Goal: Task Accomplishment & Management: Manage account settings

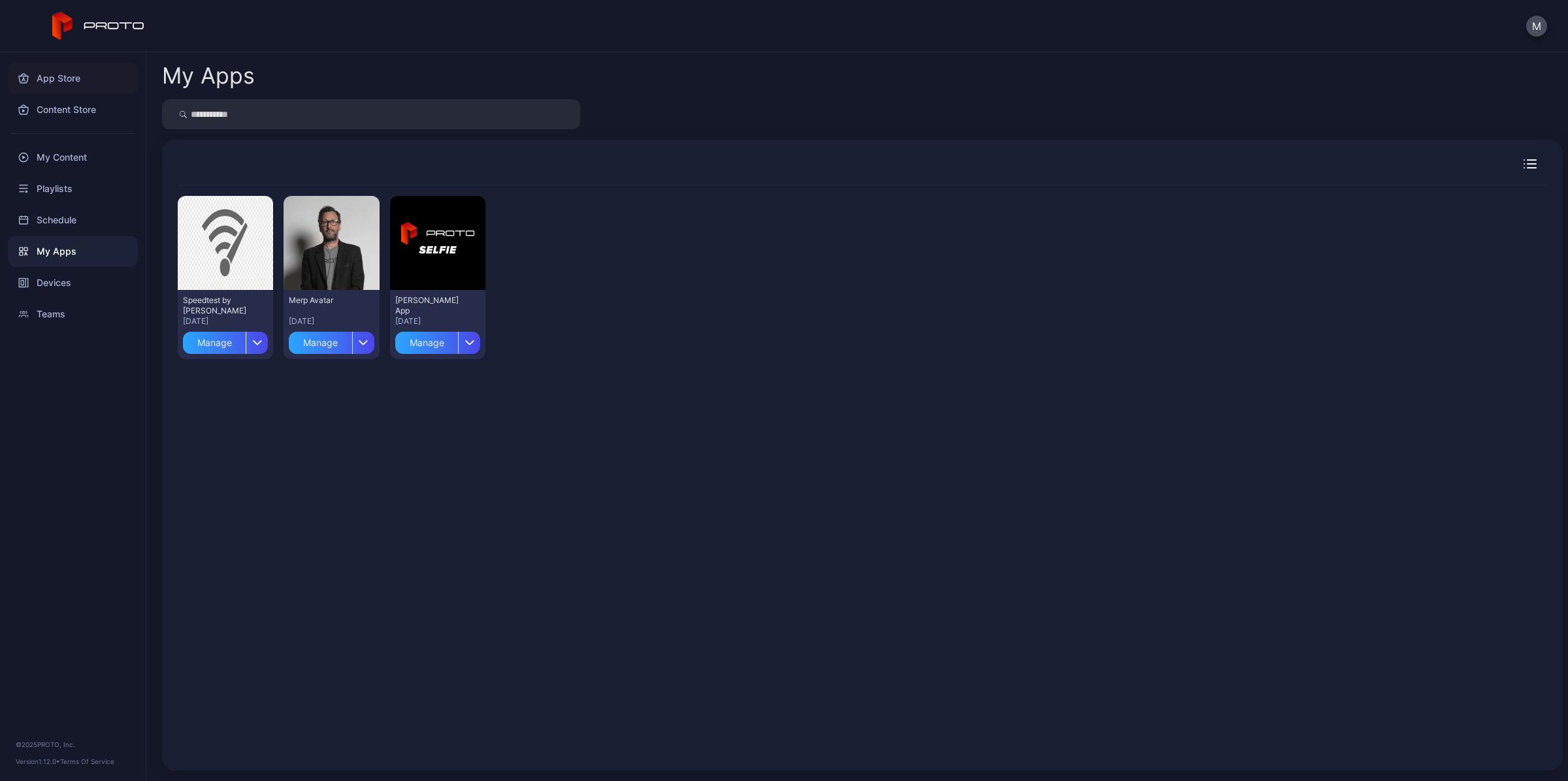
click at [69, 73] on div "App Store" at bounding box center [73, 78] width 130 height 31
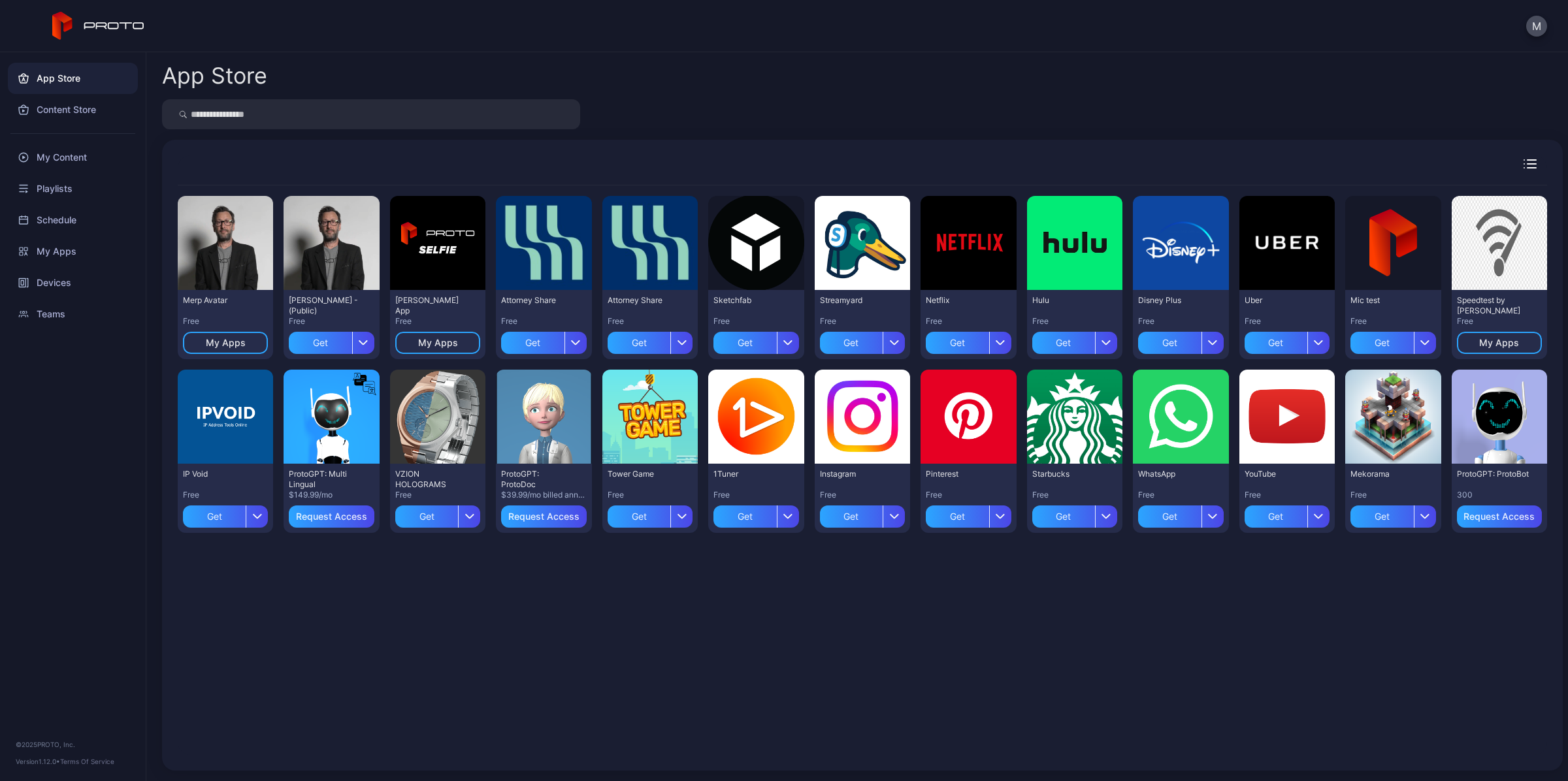
click at [859, 624] on div "Preview Merp Avatar Free My Apps Preview [PERSON_NAME] N Persona - (Public) Fre…" at bounding box center [862, 470] width 1369 height 569
click at [1370, 346] on div "Get" at bounding box center [1381, 342] width 63 height 22
click at [255, 517] on icon "button" at bounding box center [258, 516] width 10 height 5
click at [526, 625] on div "Preview Merp Avatar Free My Apps Preview [PERSON_NAME] N Persona - (Public) Fre…" at bounding box center [862, 470] width 1369 height 569
click at [58, 114] on div "Content Store" at bounding box center [73, 109] width 130 height 31
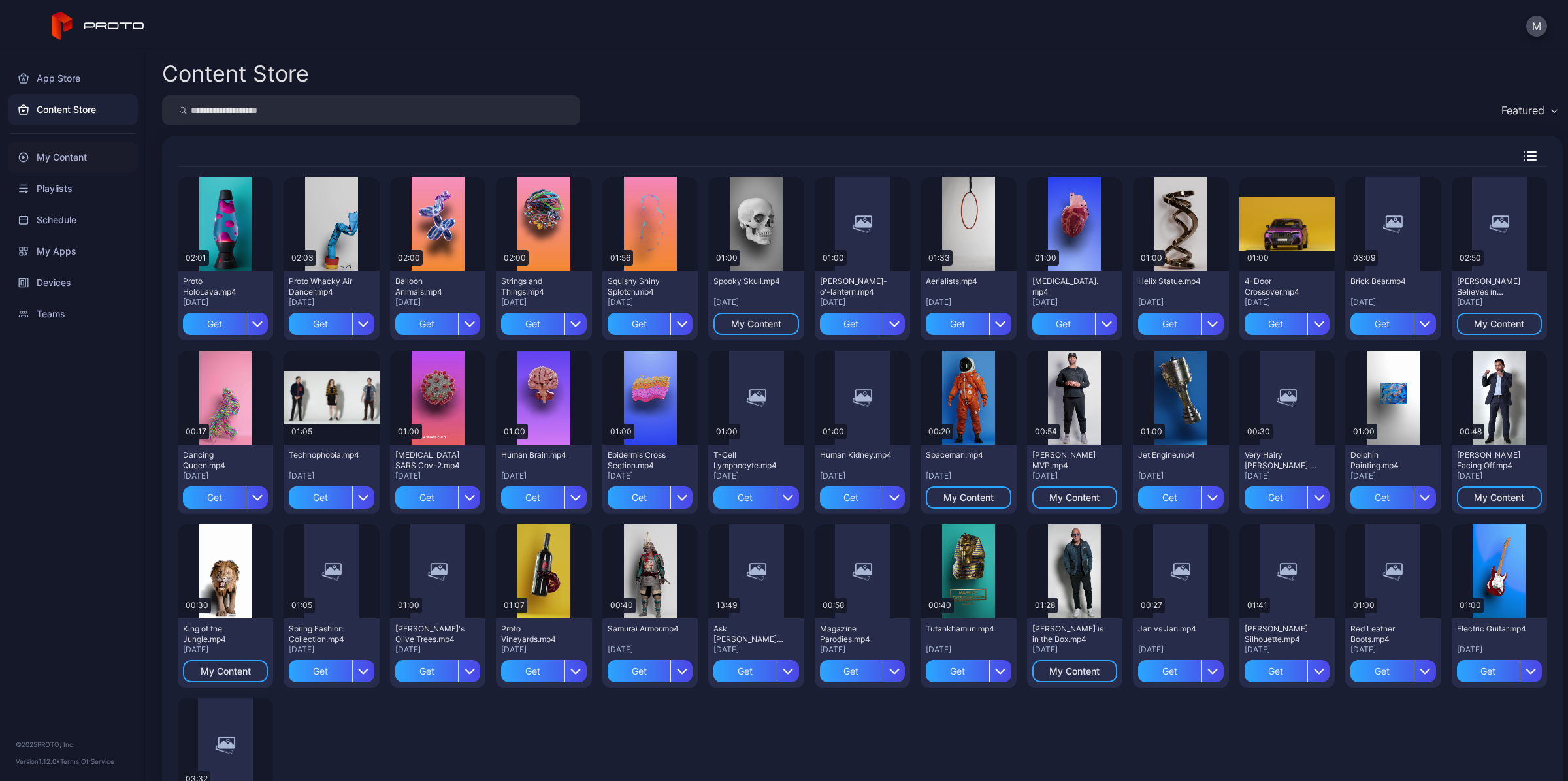
click at [58, 157] on div "My Content" at bounding box center [73, 157] width 130 height 31
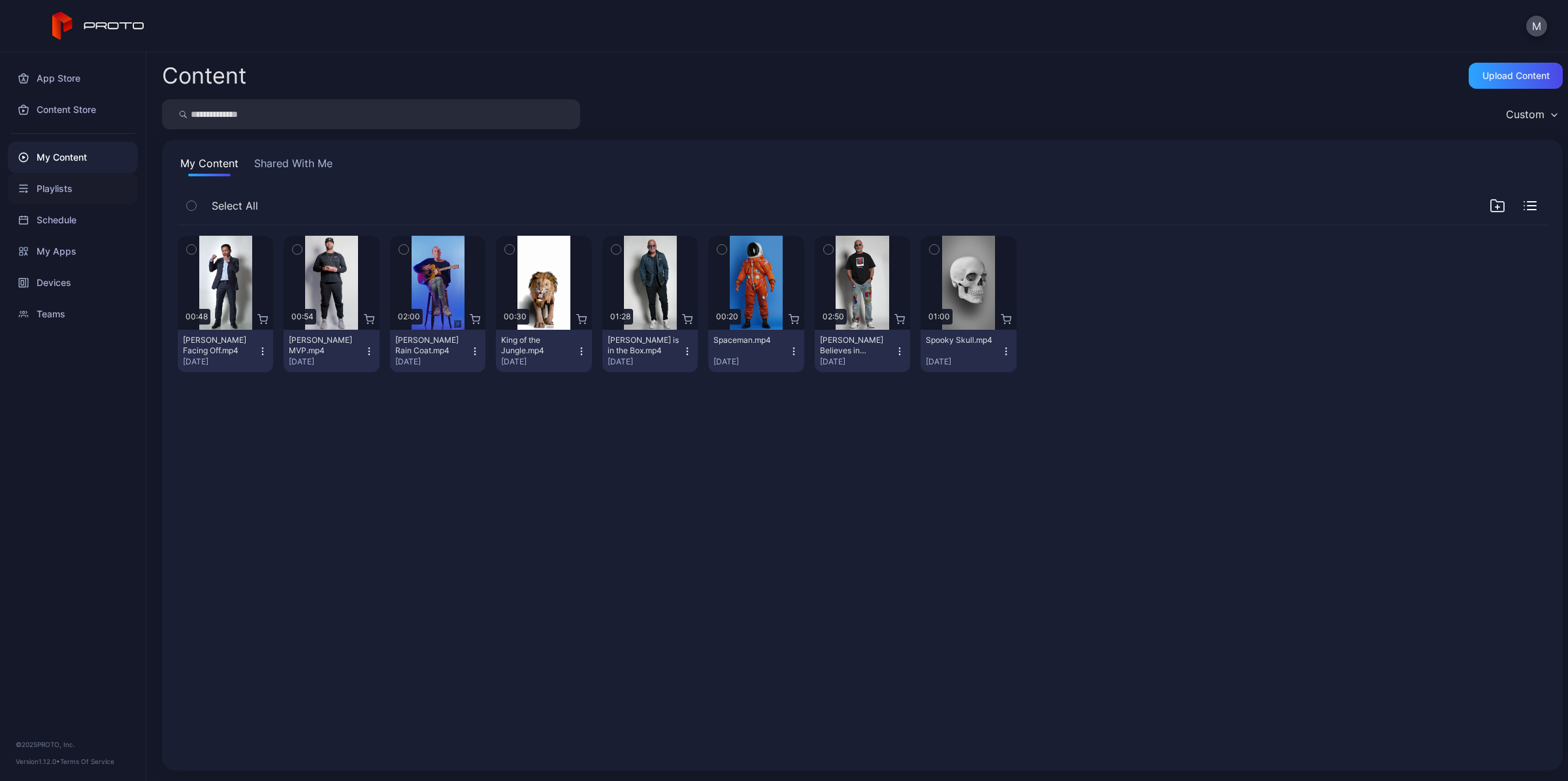
click at [47, 198] on div "Playlists" at bounding box center [73, 188] width 130 height 31
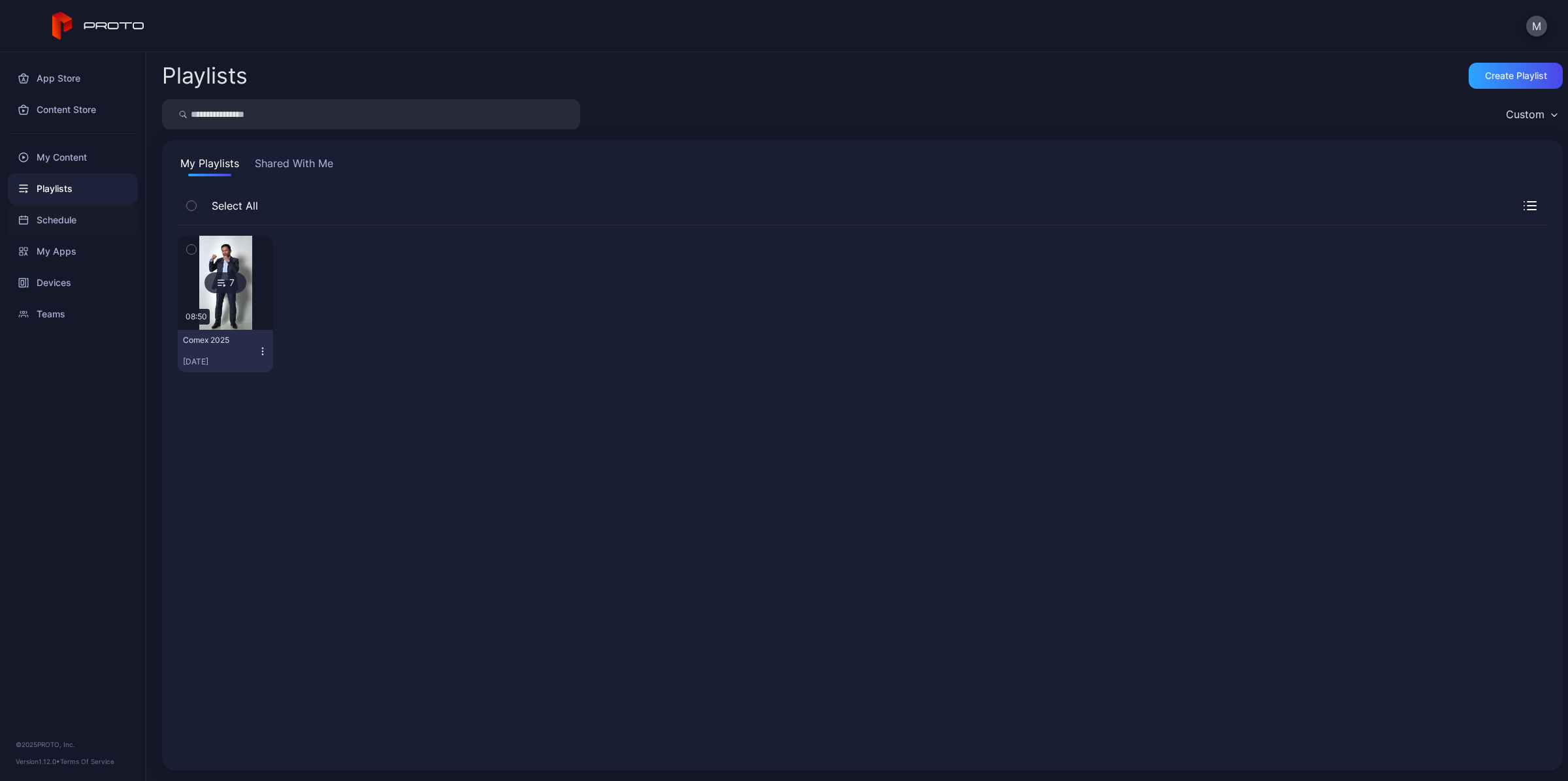
click at [43, 224] on div "Schedule" at bounding box center [73, 220] width 130 height 31
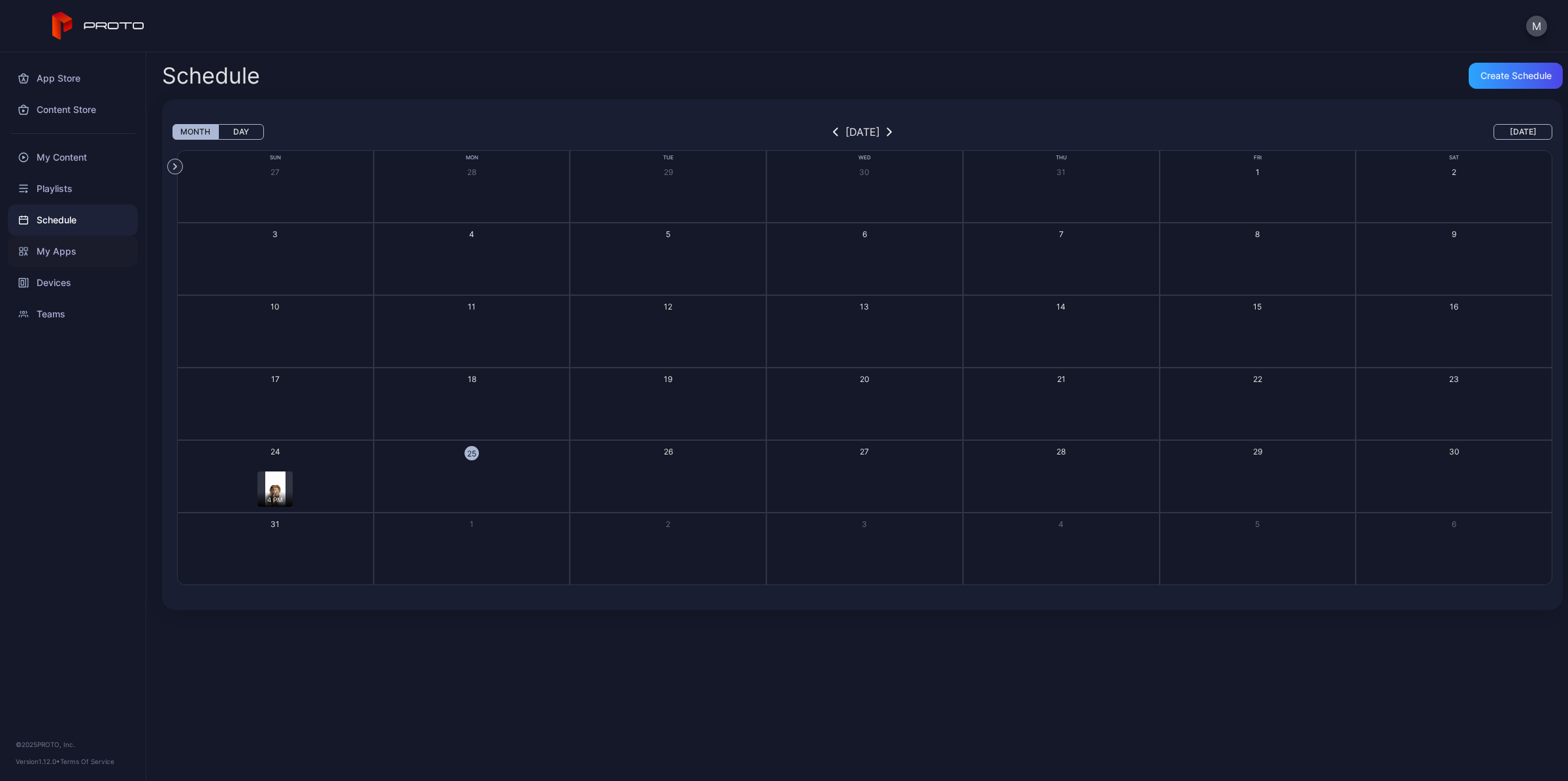
click at [40, 249] on div "My Apps" at bounding box center [73, 251] width 130 height 31
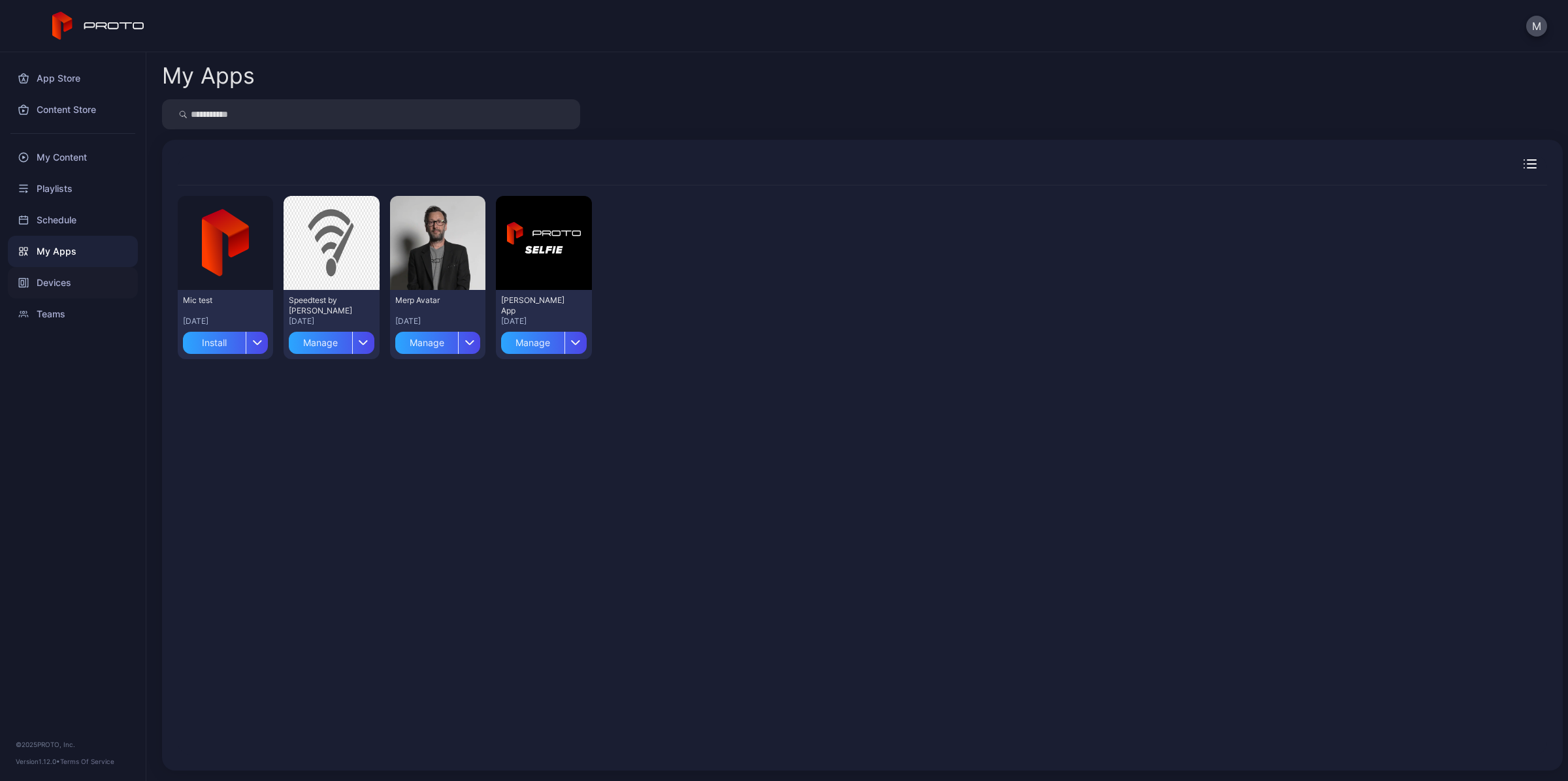
click at [40, 278] on div "Devices" at bounding box center [73, 283] width 130 height 31
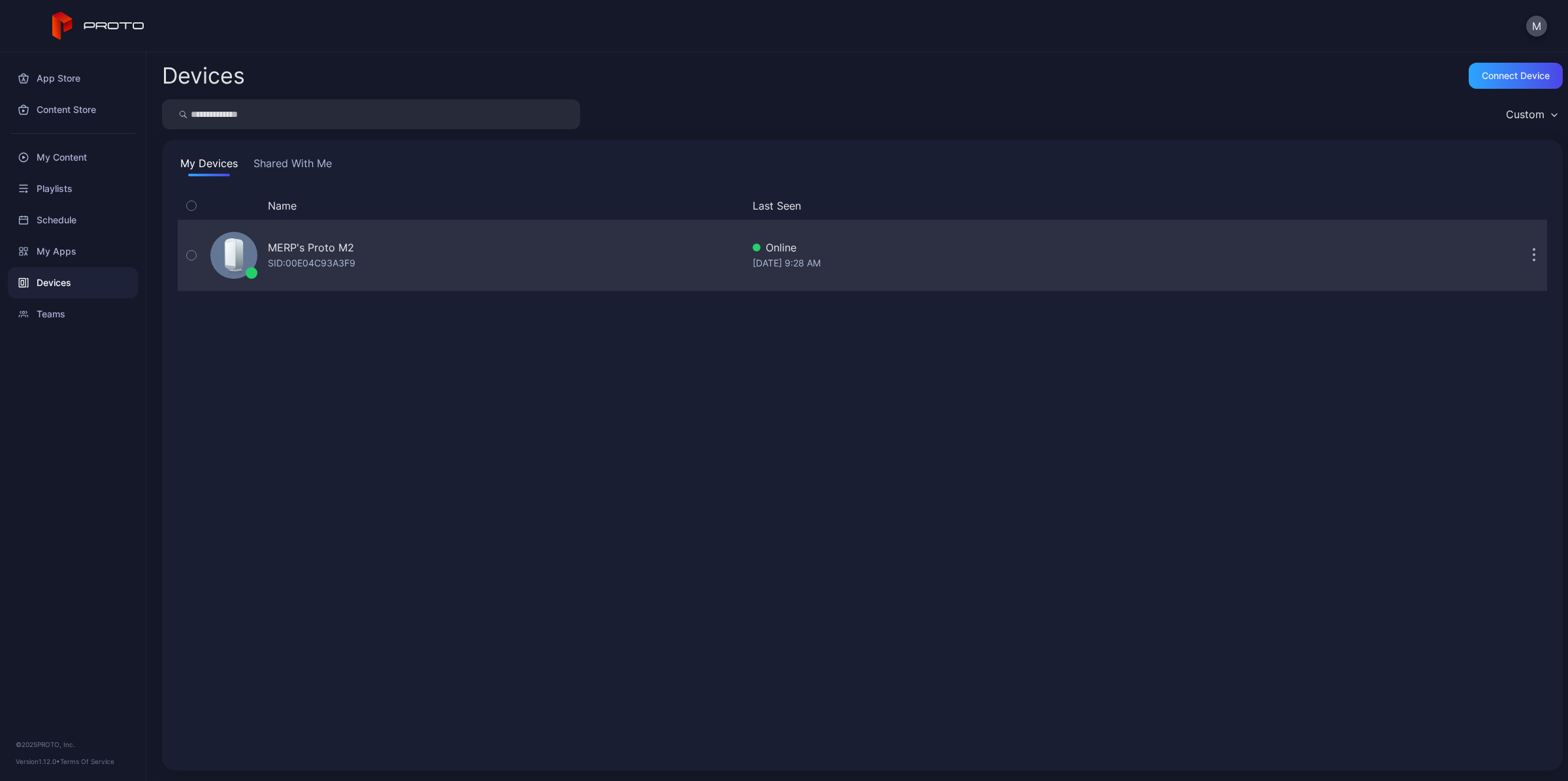
click at [333, 237] on div "MERP's Proto M2 SID: 00E04C93A3F9" at bounding box center [473, 255] width 537 height 65
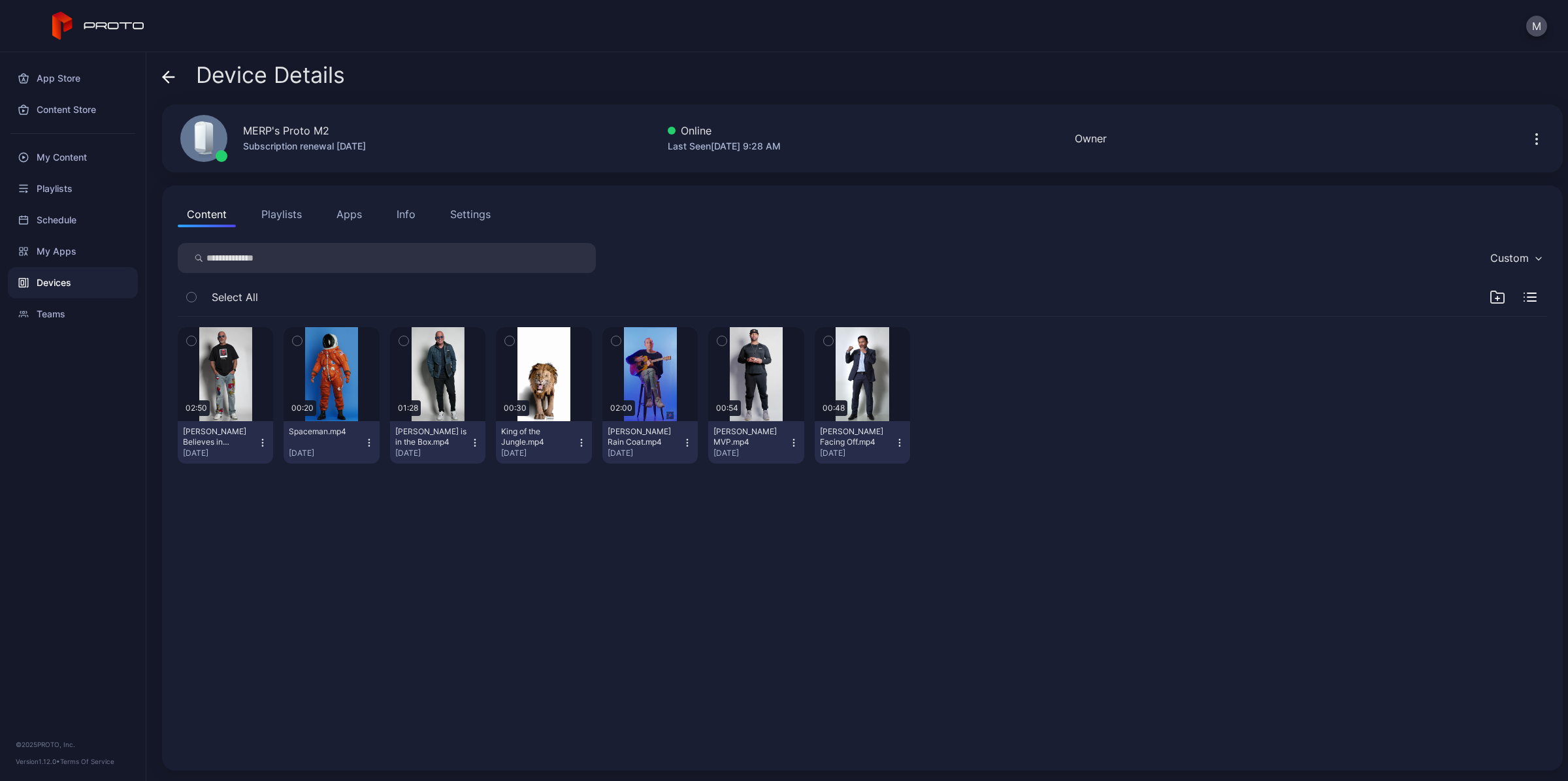
click at [175, 77] on div "Device Details" at bounding box center [254, 78] width 183 height 31
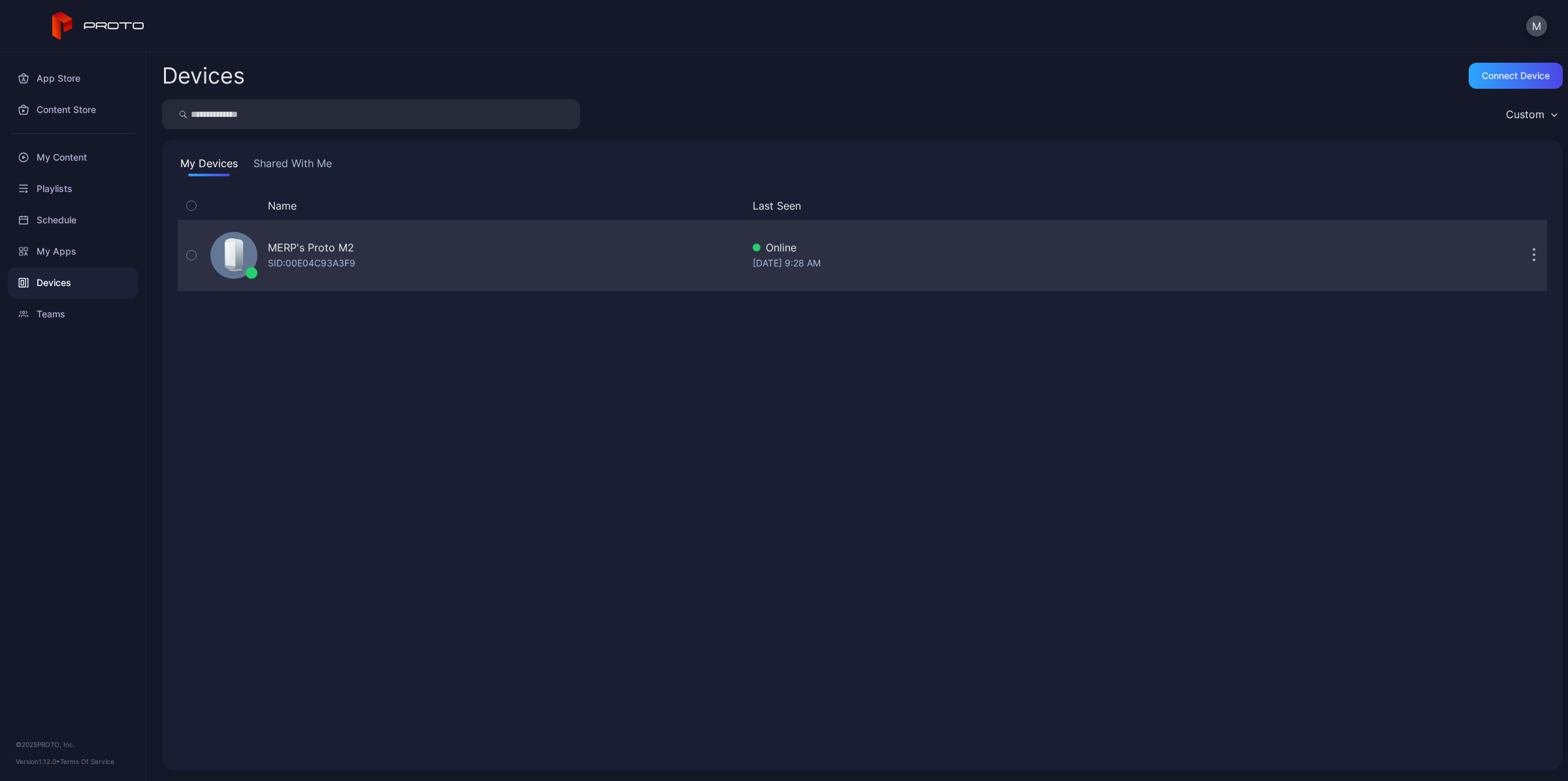
click at [309, 250] on div "MERP's Proto M2" at bounding box center [310, 247] width 86 height 16
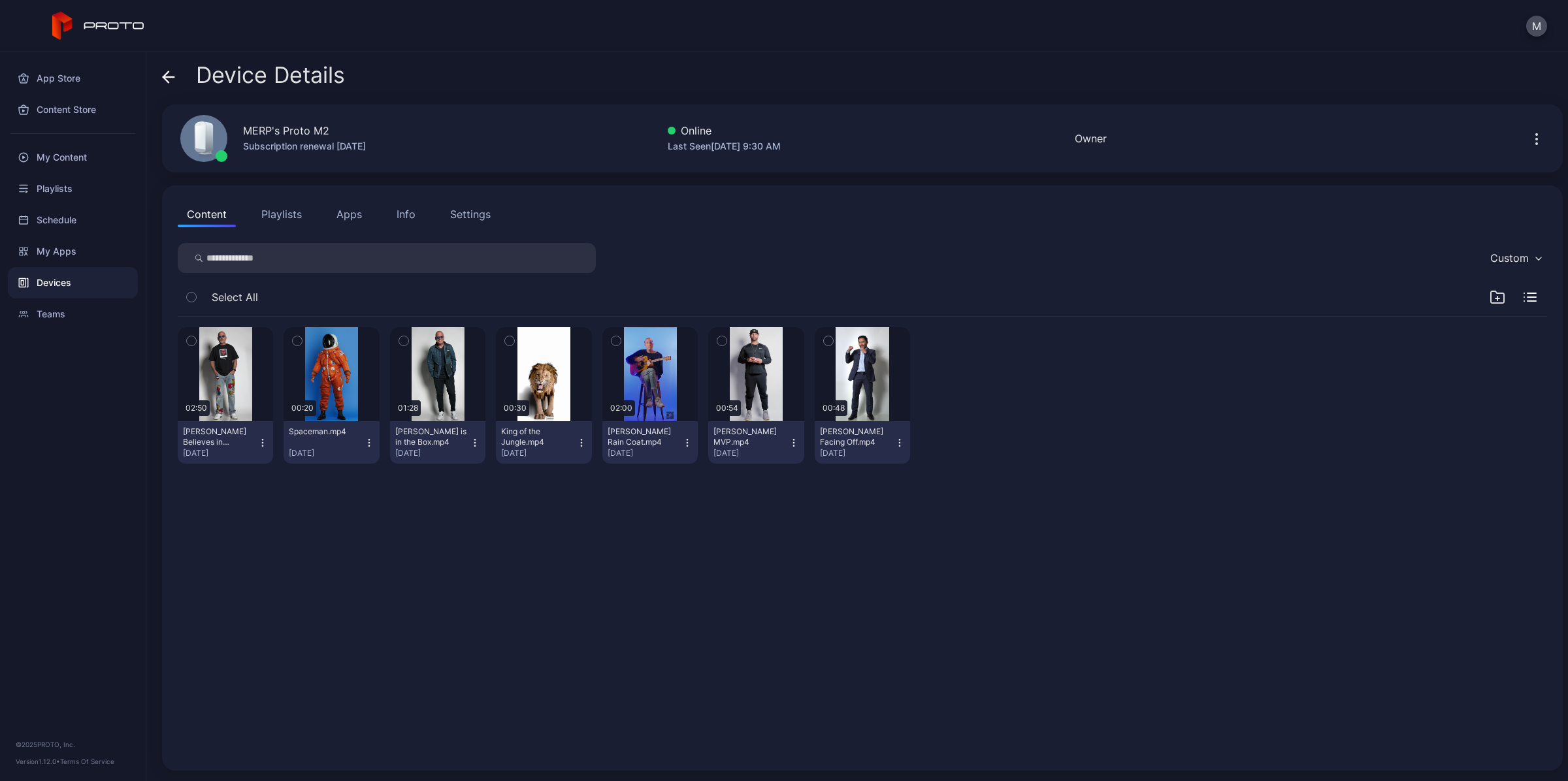
click at [1106, 136] on div "Owner" at bounding box center [1090, 138] width 32 height 16
click at [1528, 137] on icon "button" at bounding box center [1536, 139] width 16 height 16
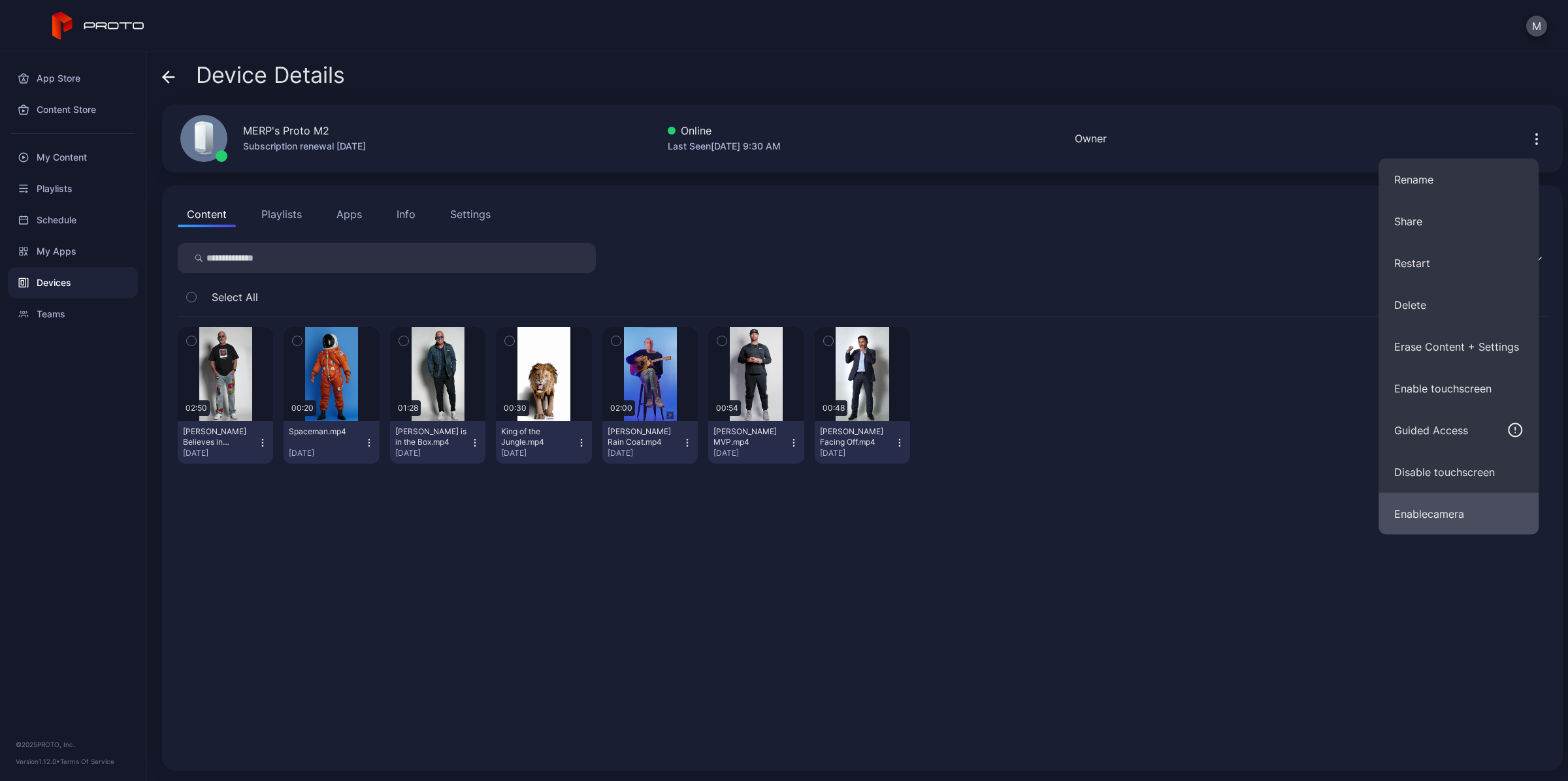
click at [1455, 508] on button "Enable camera" at bounding box center [1459, 514] width 160 height 42
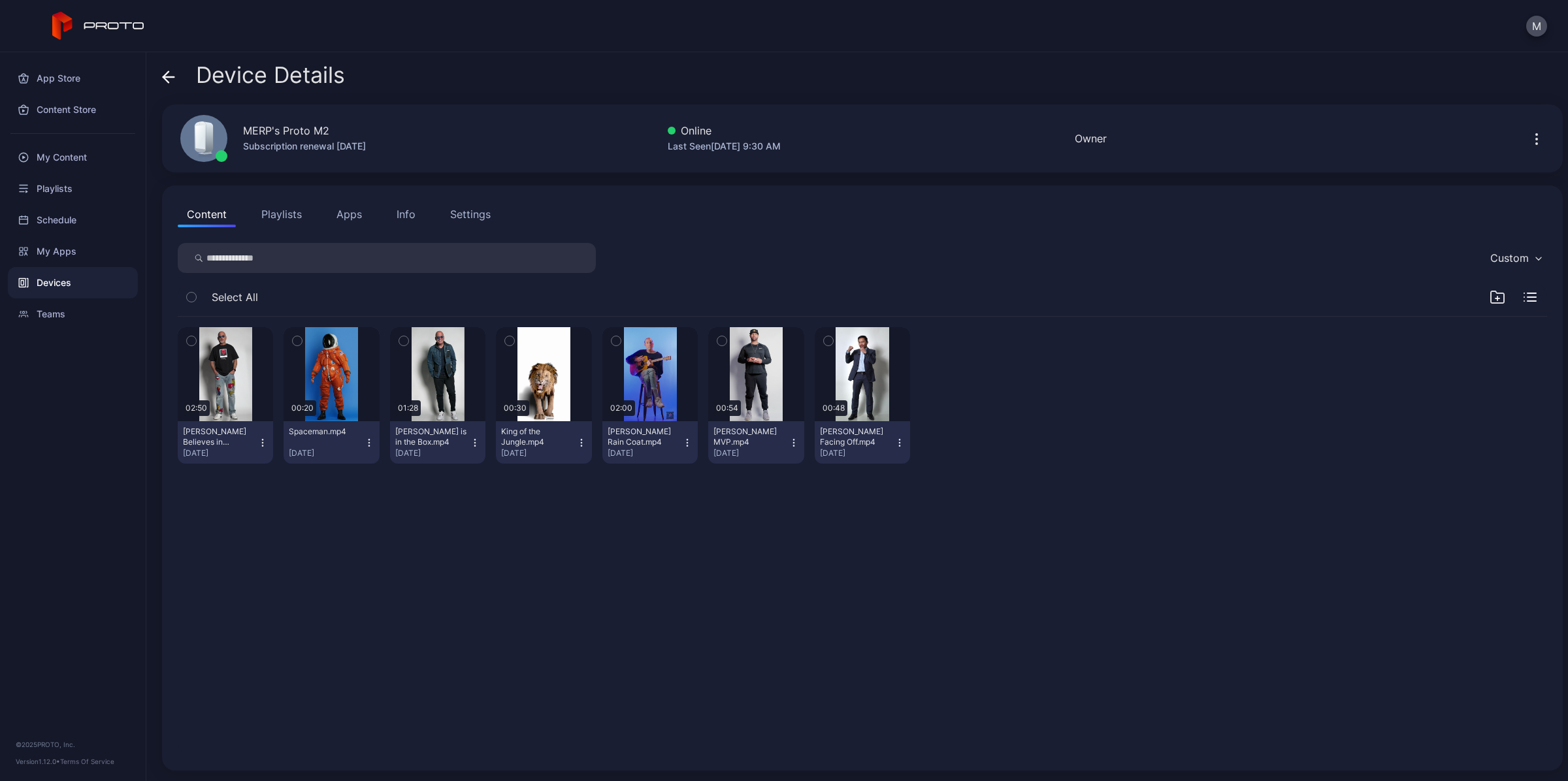
click at [1526, 147] on button "button" at bounding box center [1536, 138] width 21 height 26
click at [1293, 203] on div "Content Playlists Apps Info Settings" at bounding box center [862, 214] width 1369 height 26
click at [282, 213] on button "Playlists" at bounding box center [281, 214] width 58 height 26
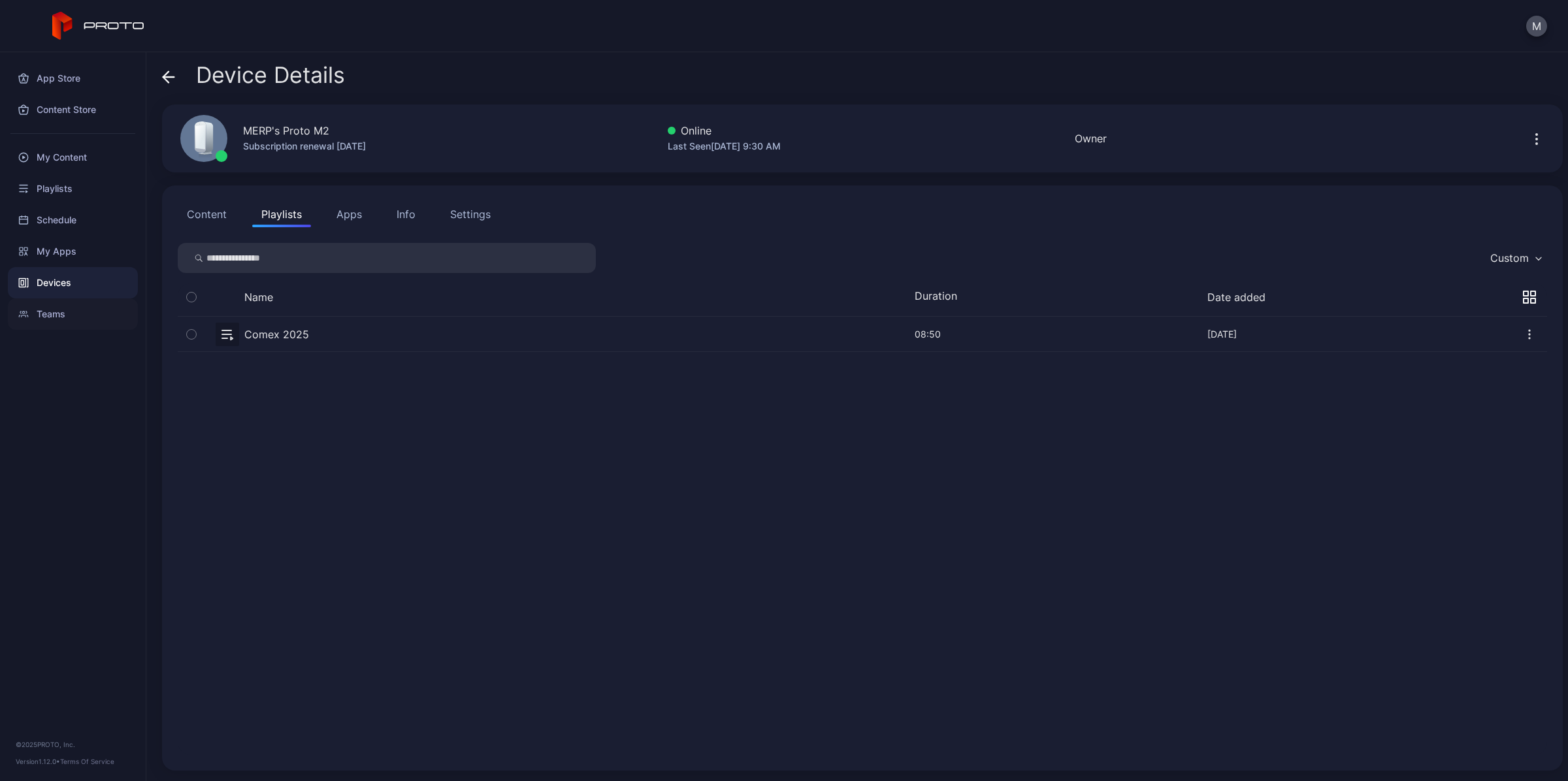
click at [58, 312] on div "Teams" at bounding box center [73, 314] width 130 height 31
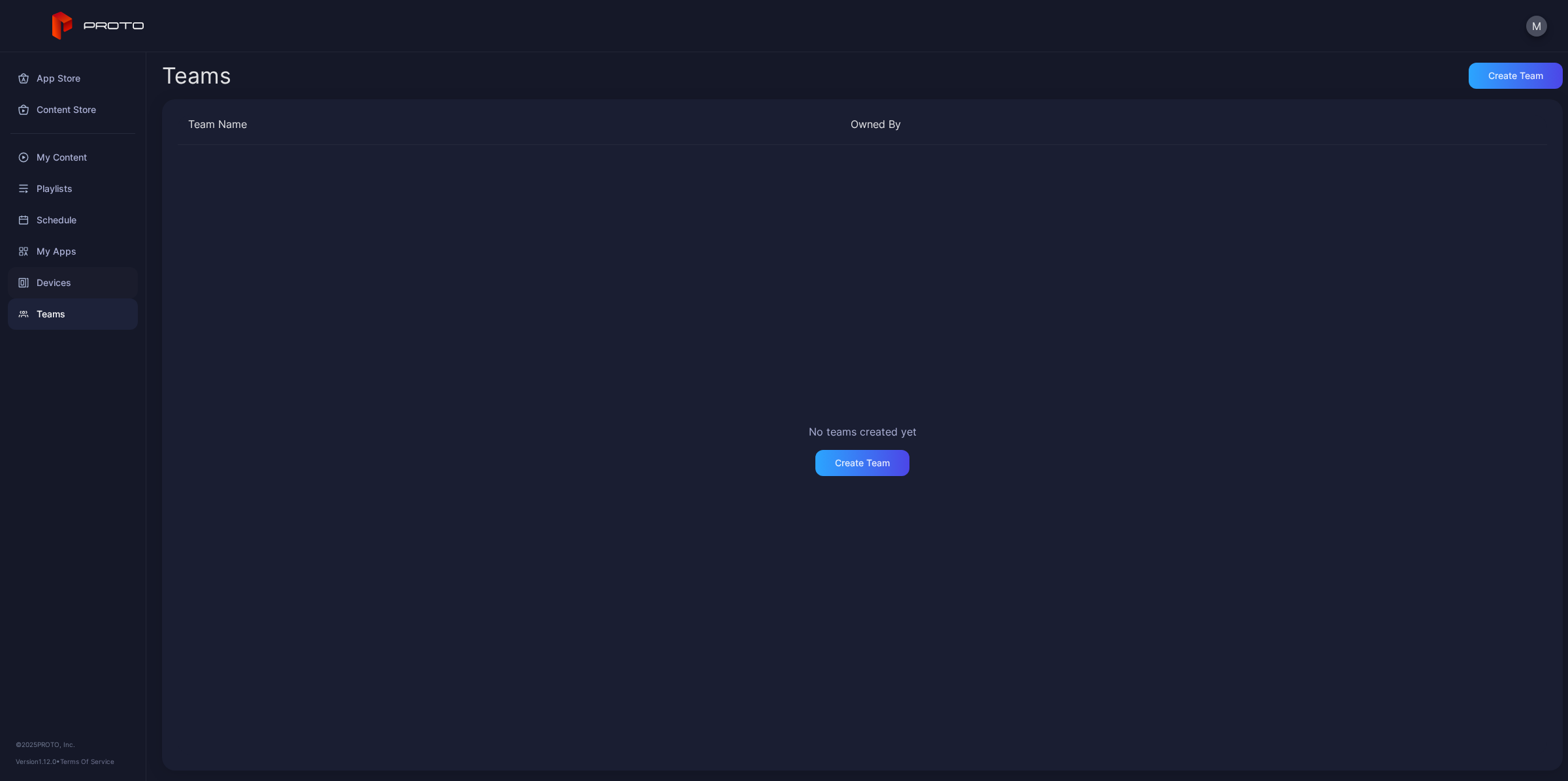
click at [62, 286] on div "Devices" at bounding box center [73, 283] width 130 height 31
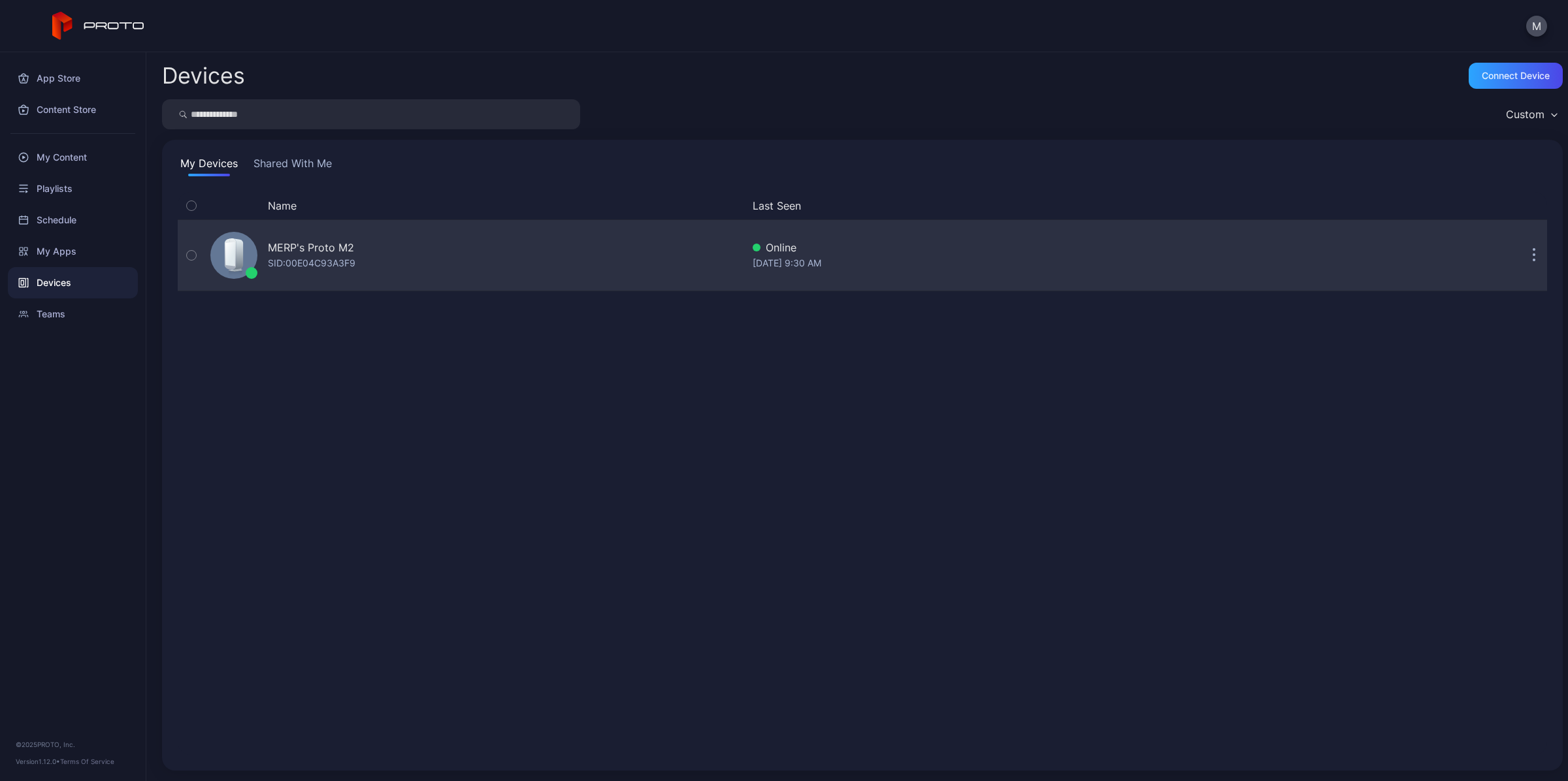
click at [309, 245] on div "MERP's Proto M2" at bounding box center [310, 247] width 86 height 16
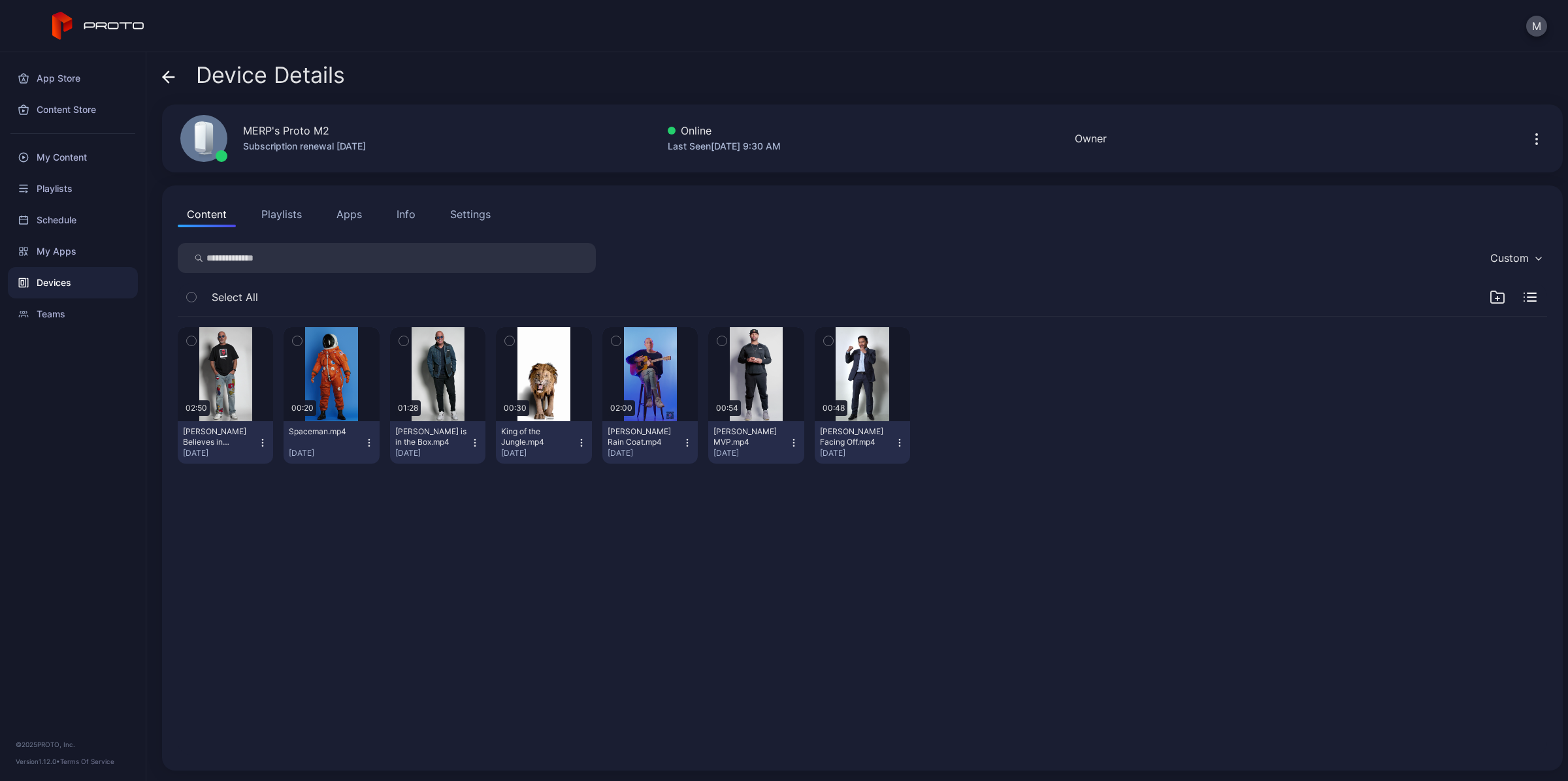
click at [1526, 147] on button "button" at bounding box center [1536, 138] width 21 height 26
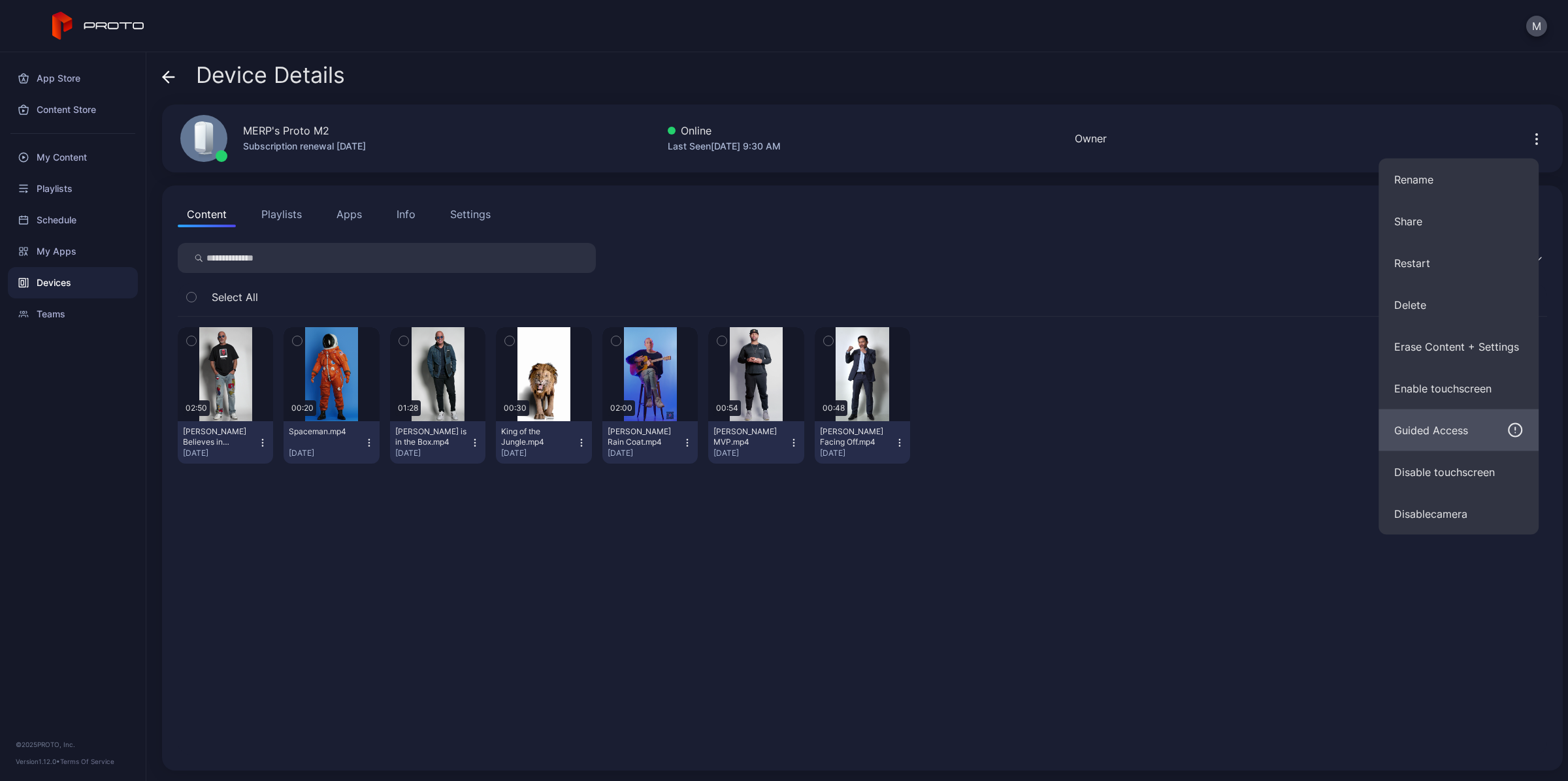
click at [1463, 433] on div "Guided Access" at bounding box center [1431, 430] width 74 height 16
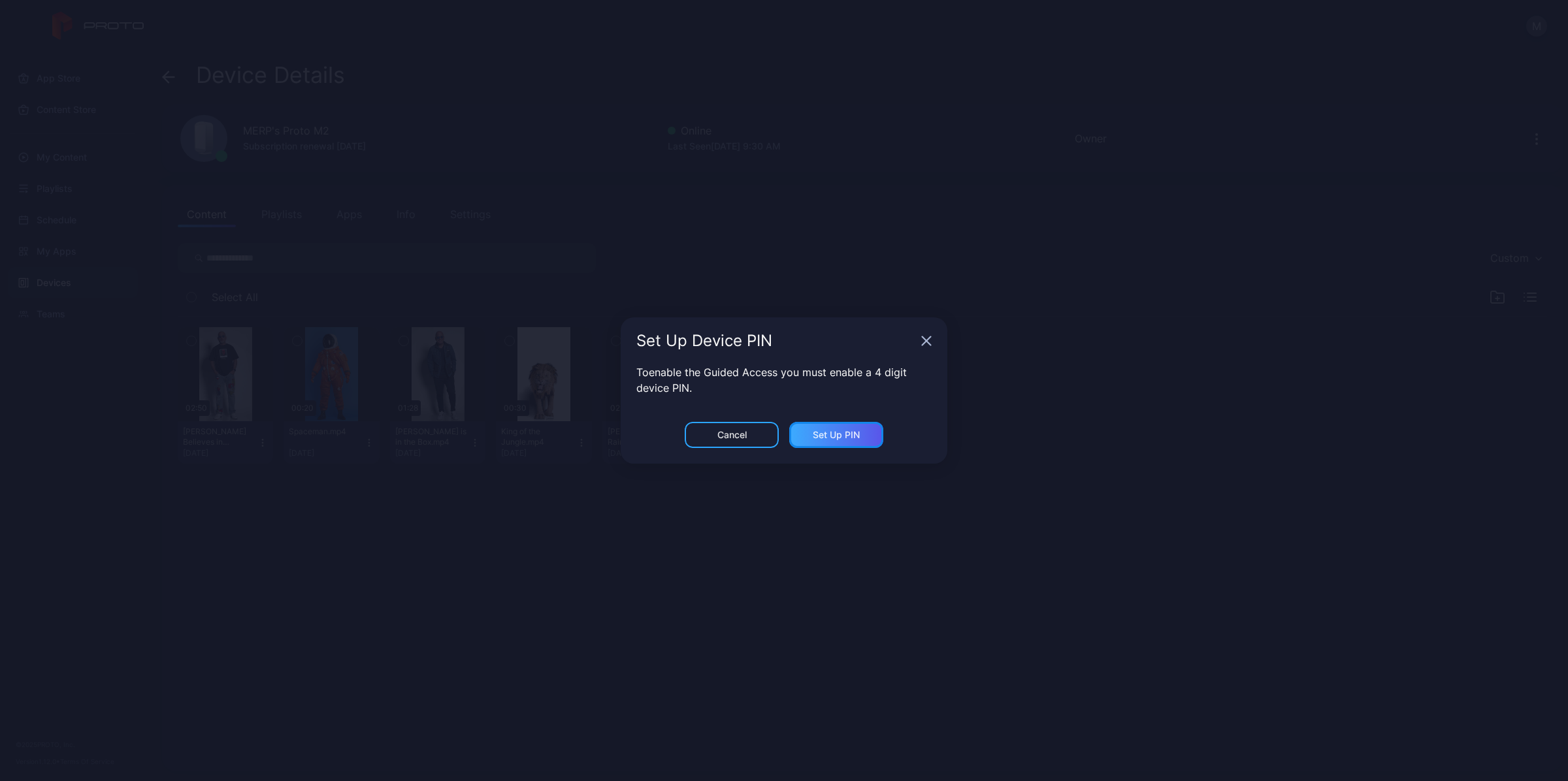
click at [836, 432] on div "Set Up PIN" at bounding box center [835, 435] width 47 height 11
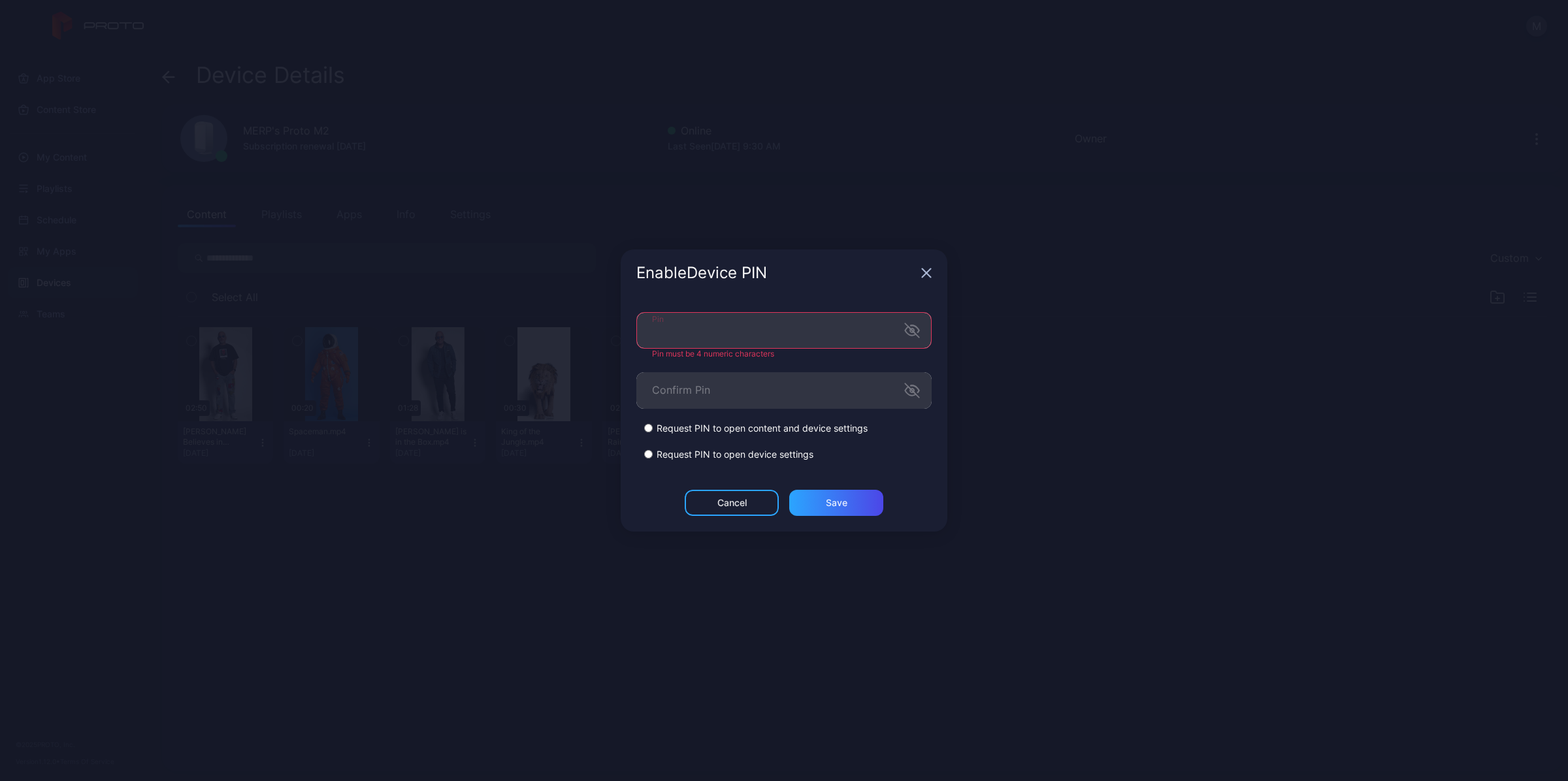
click at [828, 288] on div "Enable Device PIN" at bounding box center [784, 272] width 327 height 47
click at [802, 297] on div "Enable Device PIN" at bounding box center [784, 278] width 327 height 47
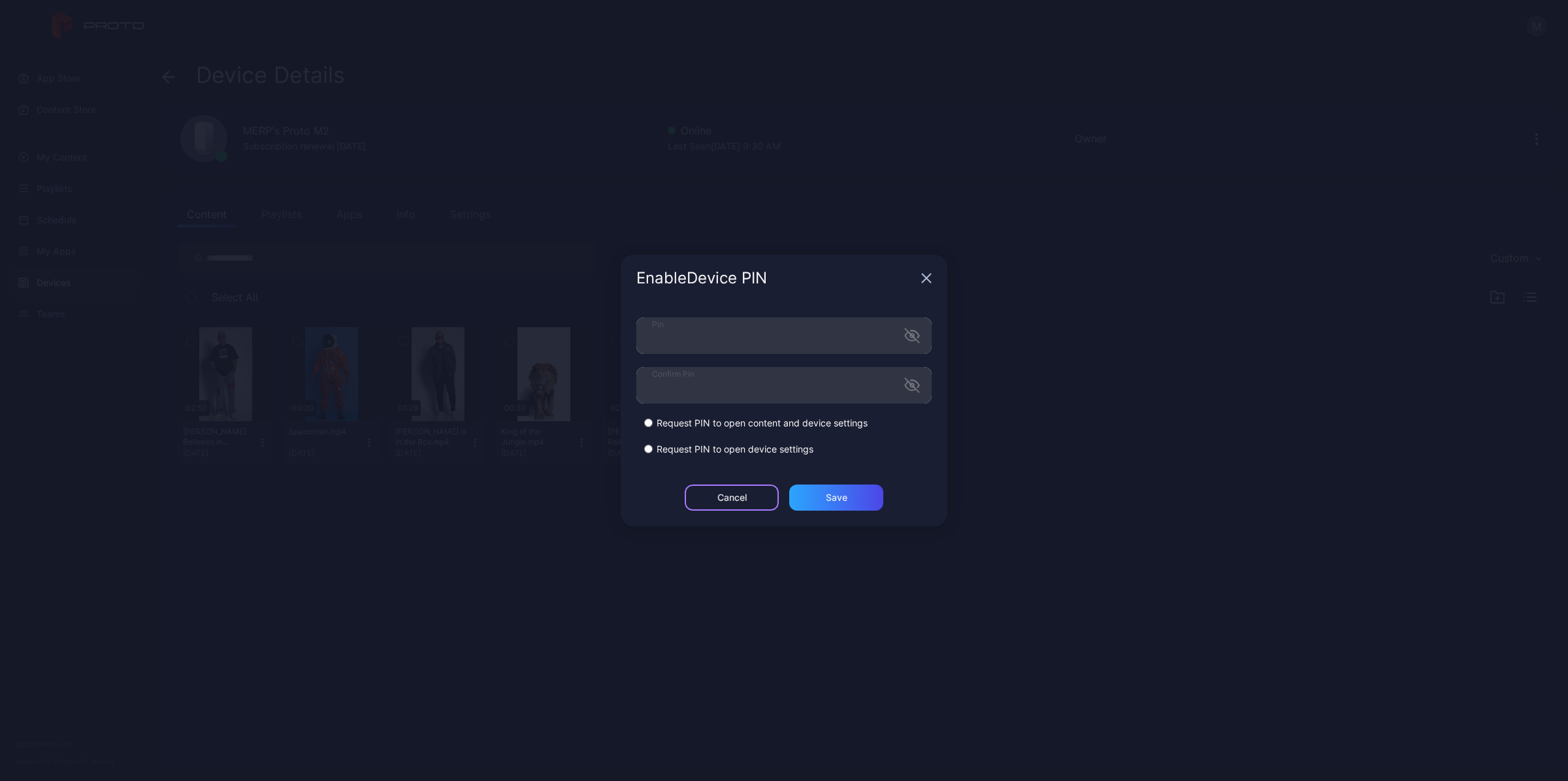
click at [760, 499] on div "Cancel" at bounding box center [732, 498] width 94 height 26
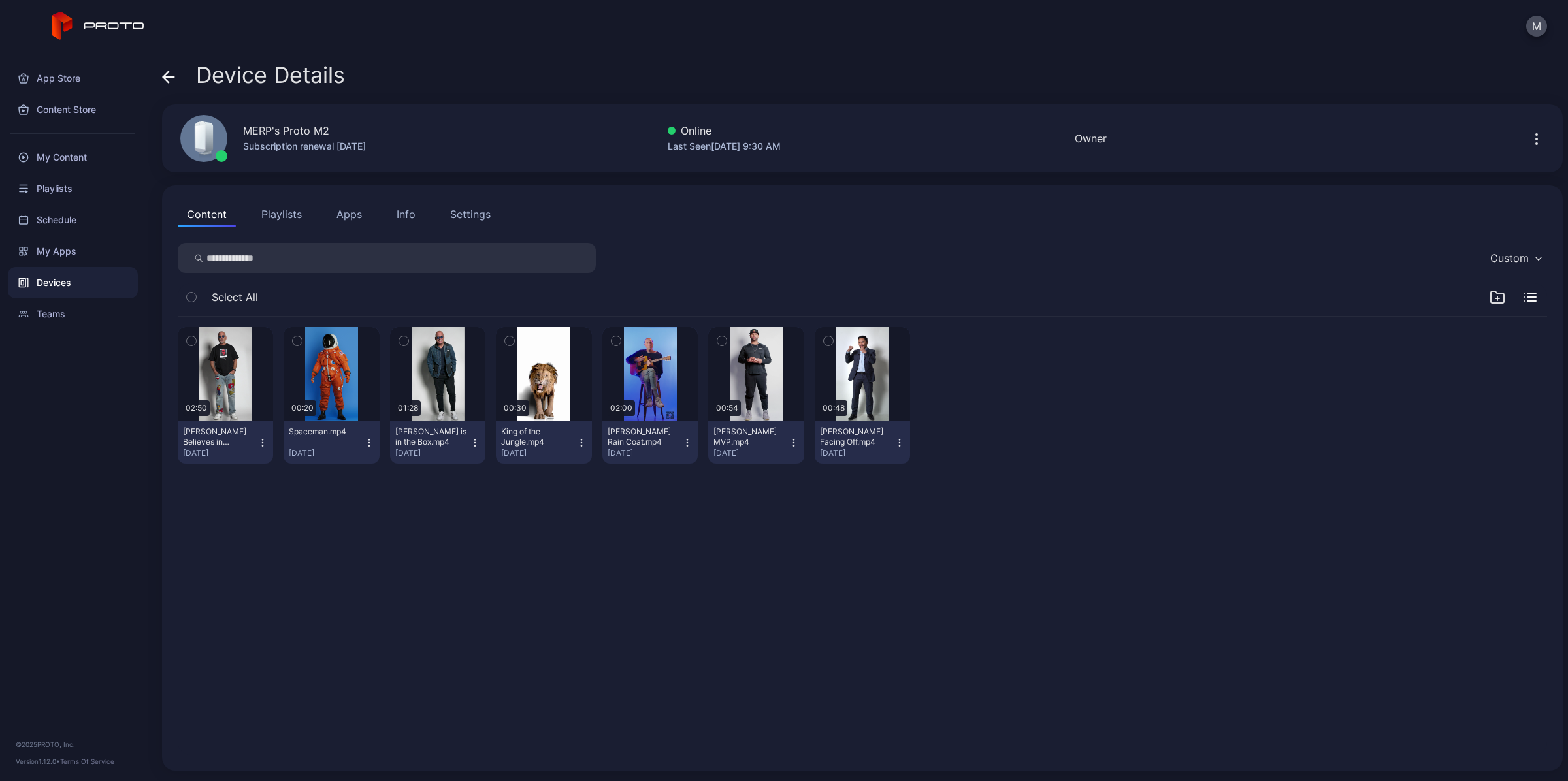
click at [1528, 134] on icon "button" at bounding box center [1536, 139] width 16 height 16
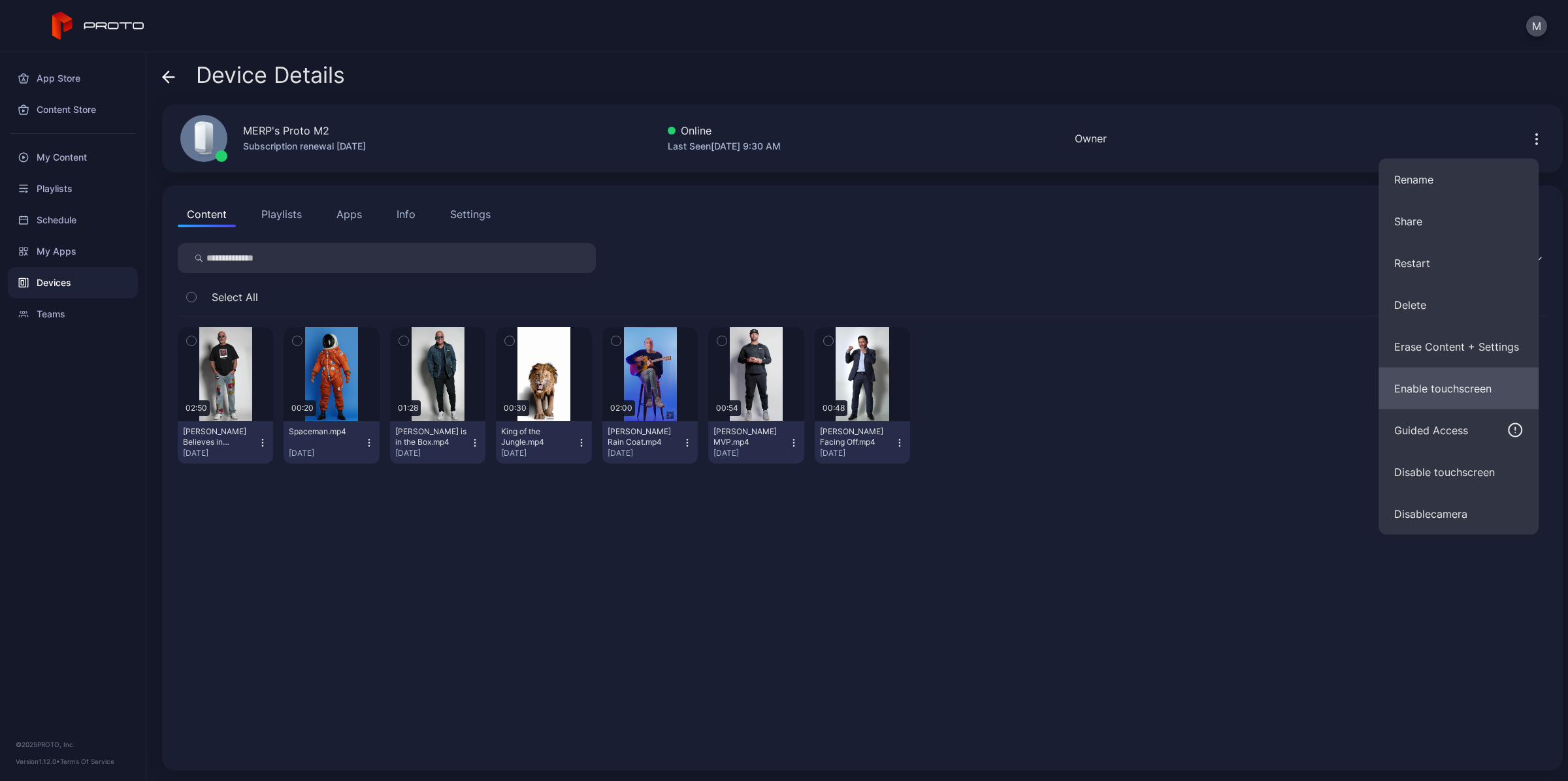
click at [1500, 400] on button "Enable touchscreen" at bounding box center [1459, 388] width 160 height 42
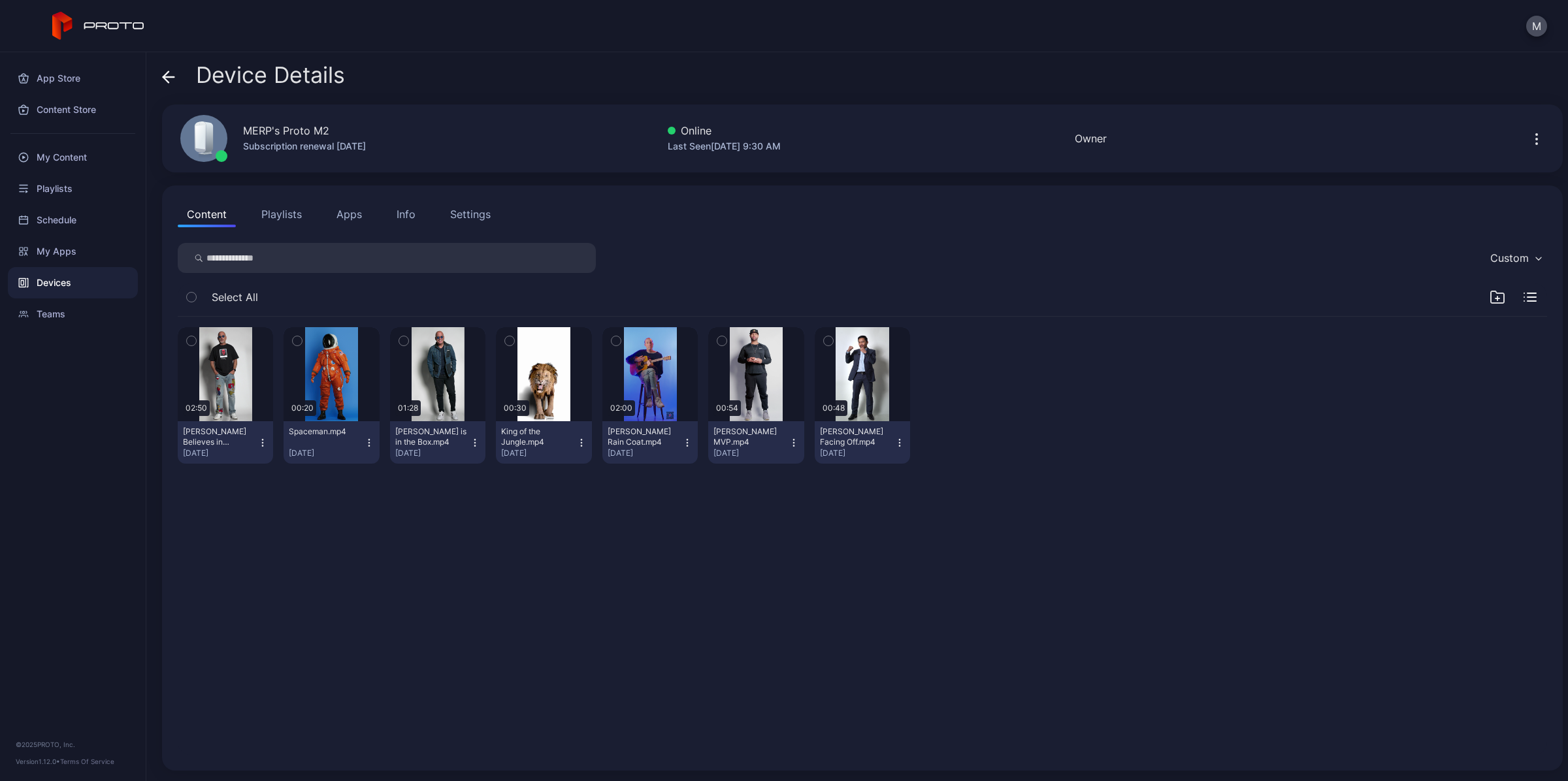
click at [1526, 151] on button "button" at bounding box center [1536, 138] width 21 height 26
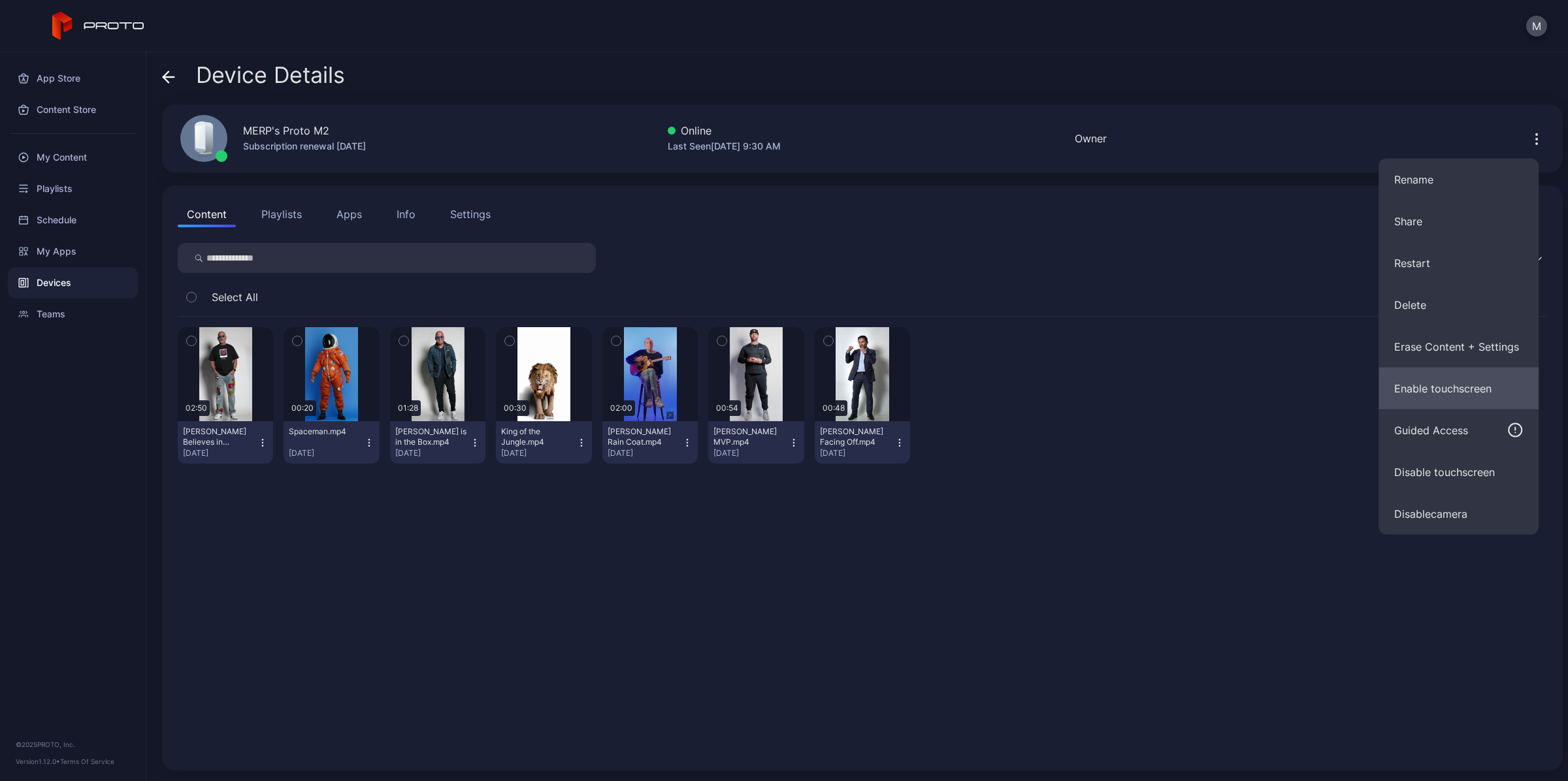
click at [1470, 381] on button "Enable touchscreen" at bounding box center [1459, 388] width 160 height 42
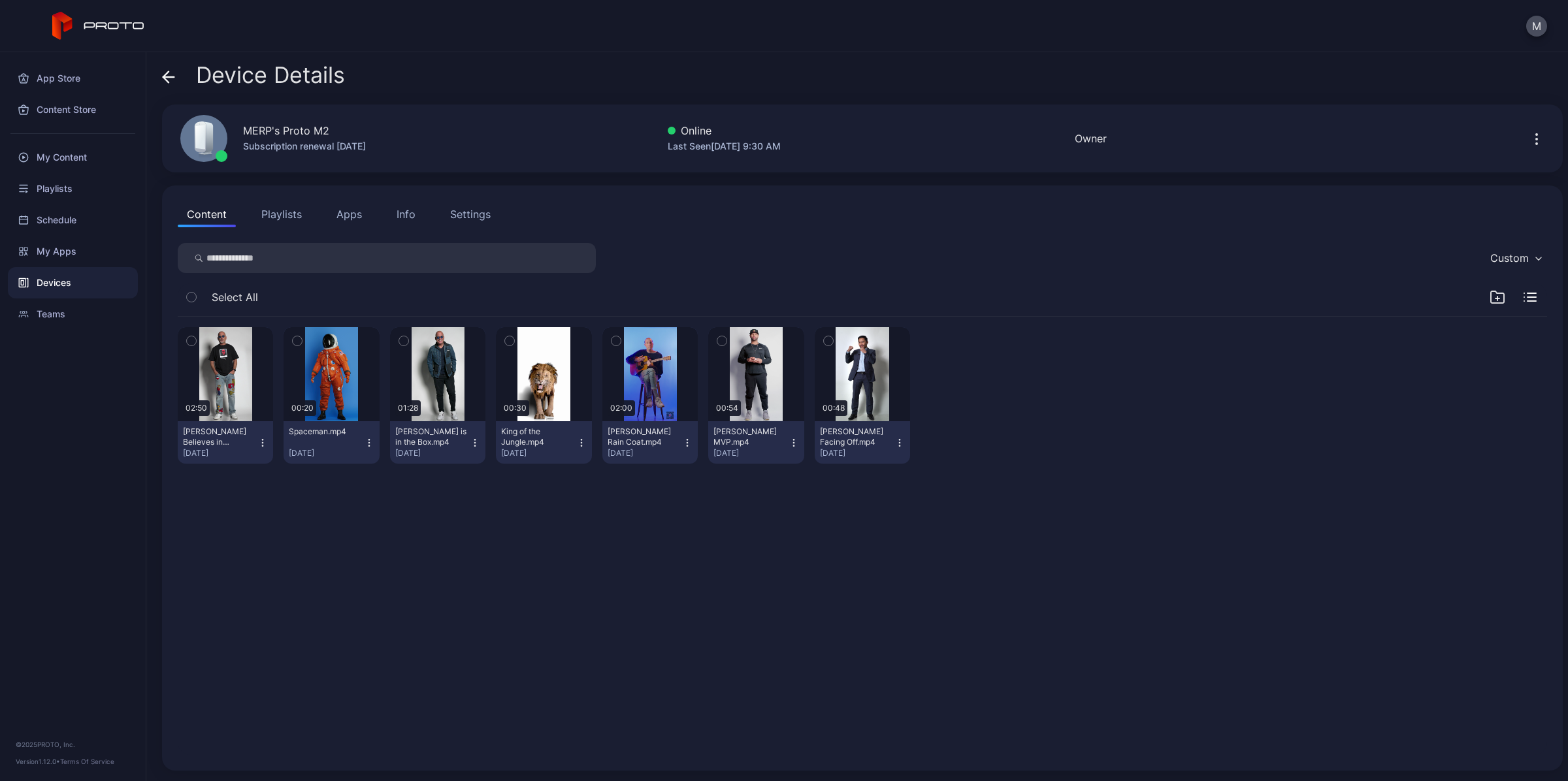
click at [1528, 141] on icon "button" at bounding box center [1536, 139] width 16 height 16
click at [1290, 298] on div "Select All" at bounding box center [862, 300] width 1369 height 33
click at [280, 204] on button "Playlists" at bounding box center [281, 214] width 58 height 26
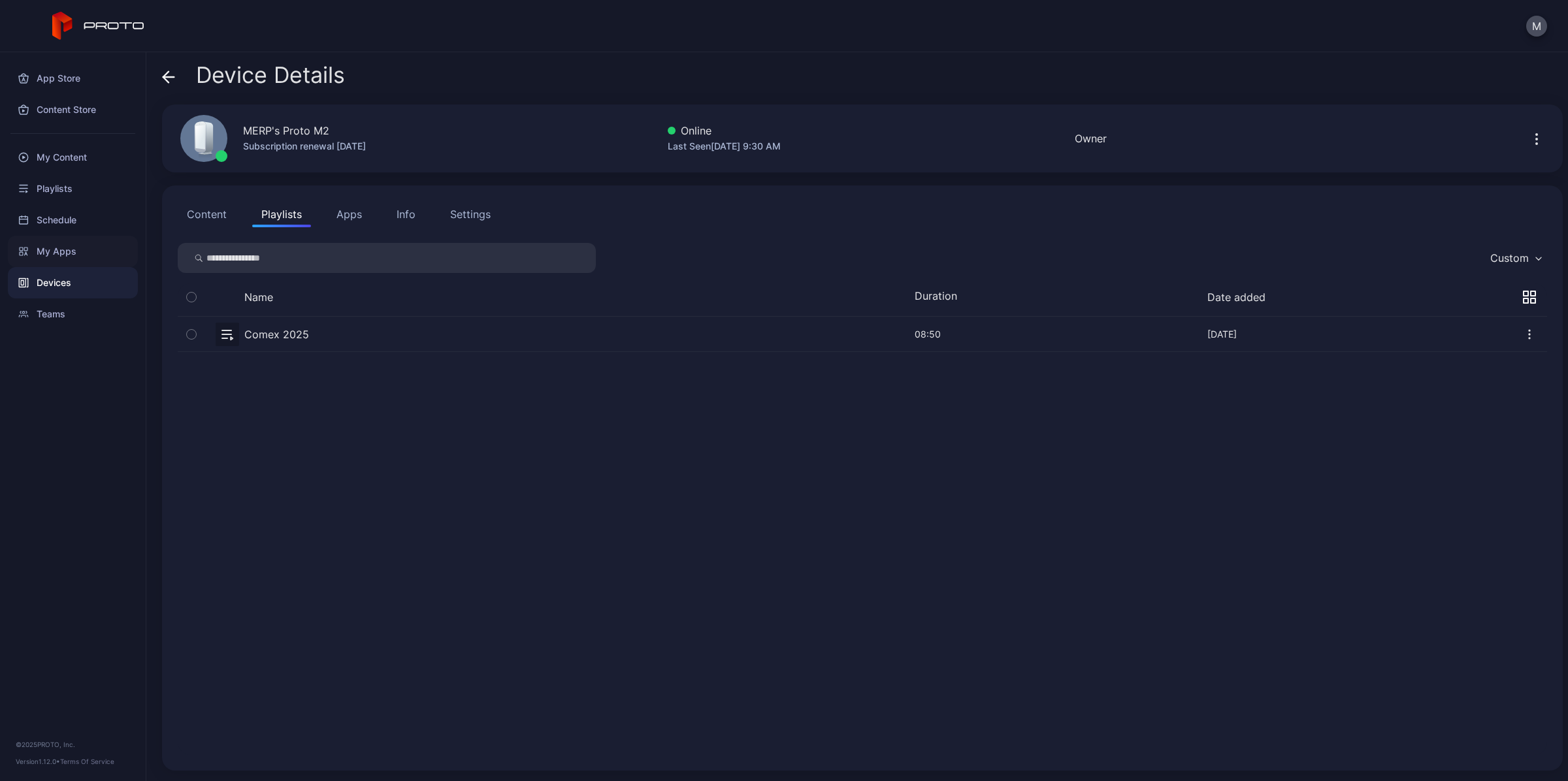
click at [93, 240] on div "My Apps" at bounding box center [73, 251] width 130 height 31
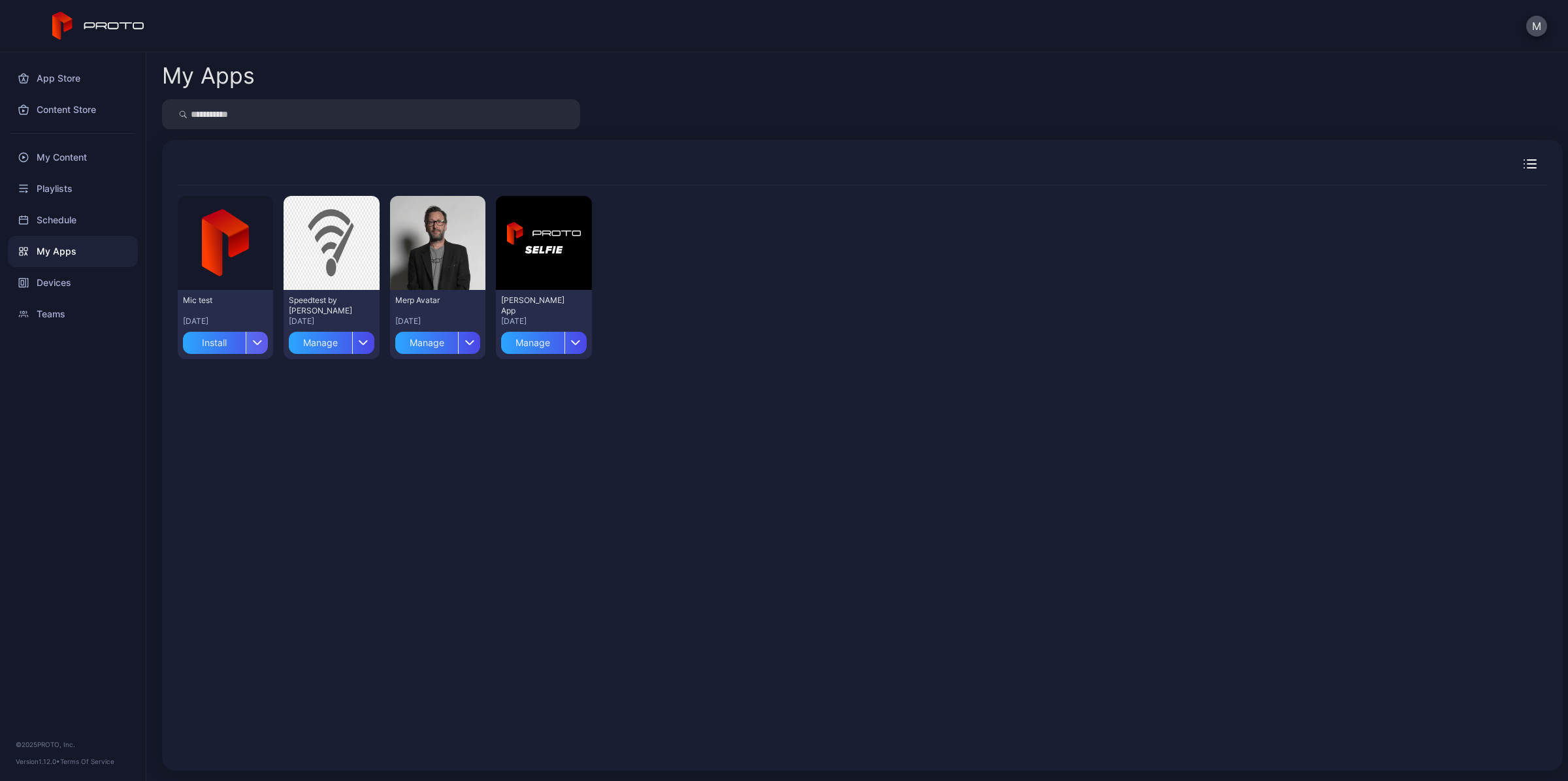
click at [258, 340] on icon "button" at bounding box center [258, 342] width 10 height 5
click at [237, 397] on button "Install" at bounding box center [225, 380] width 111 height 42
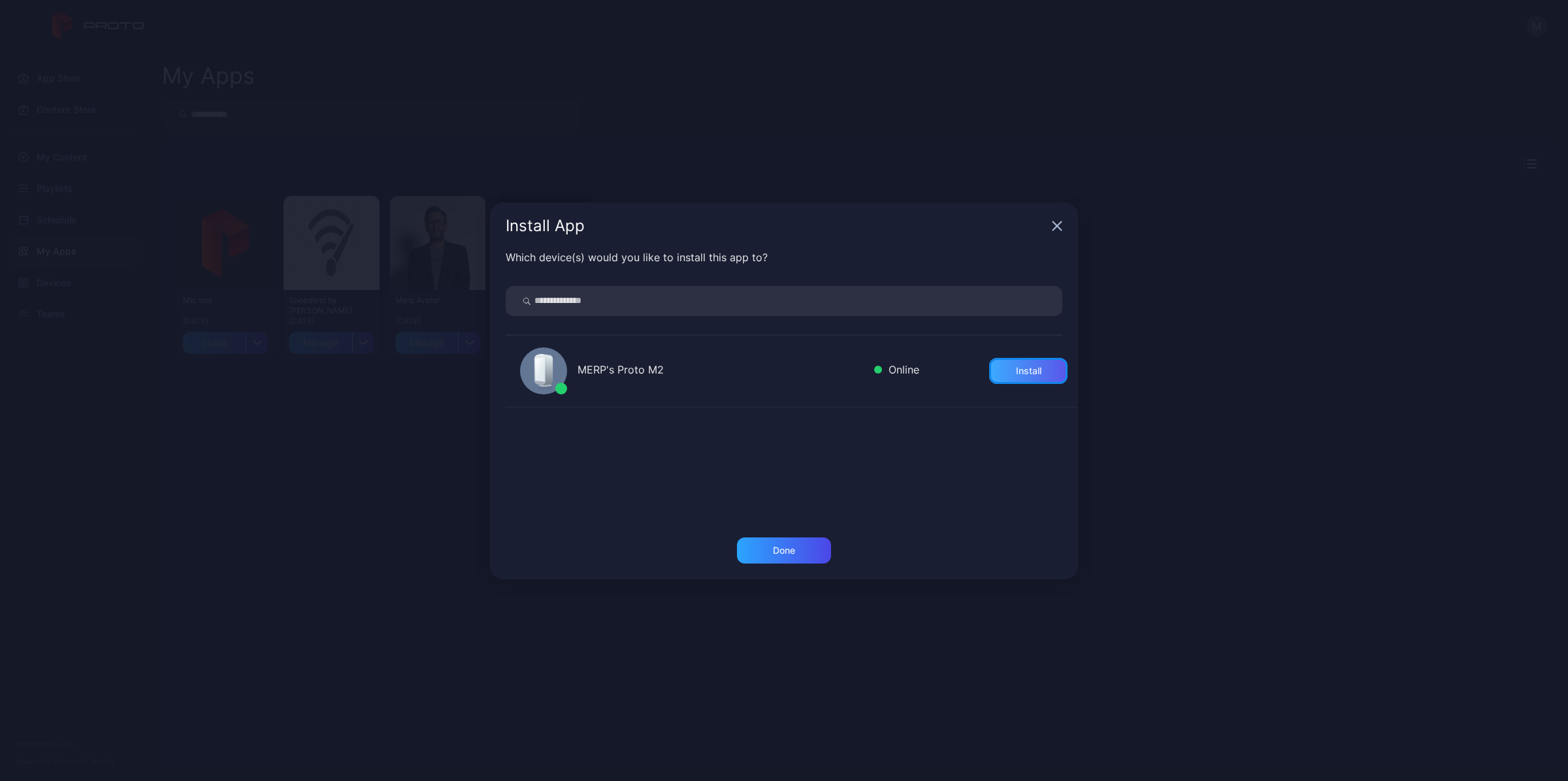
click at [1034, 374] on div "Install" at bounding box center [1028, 371] width 78 height 26
click at [791, 556] on div "Done" at bounding box center [784, 551] width 94 height 26
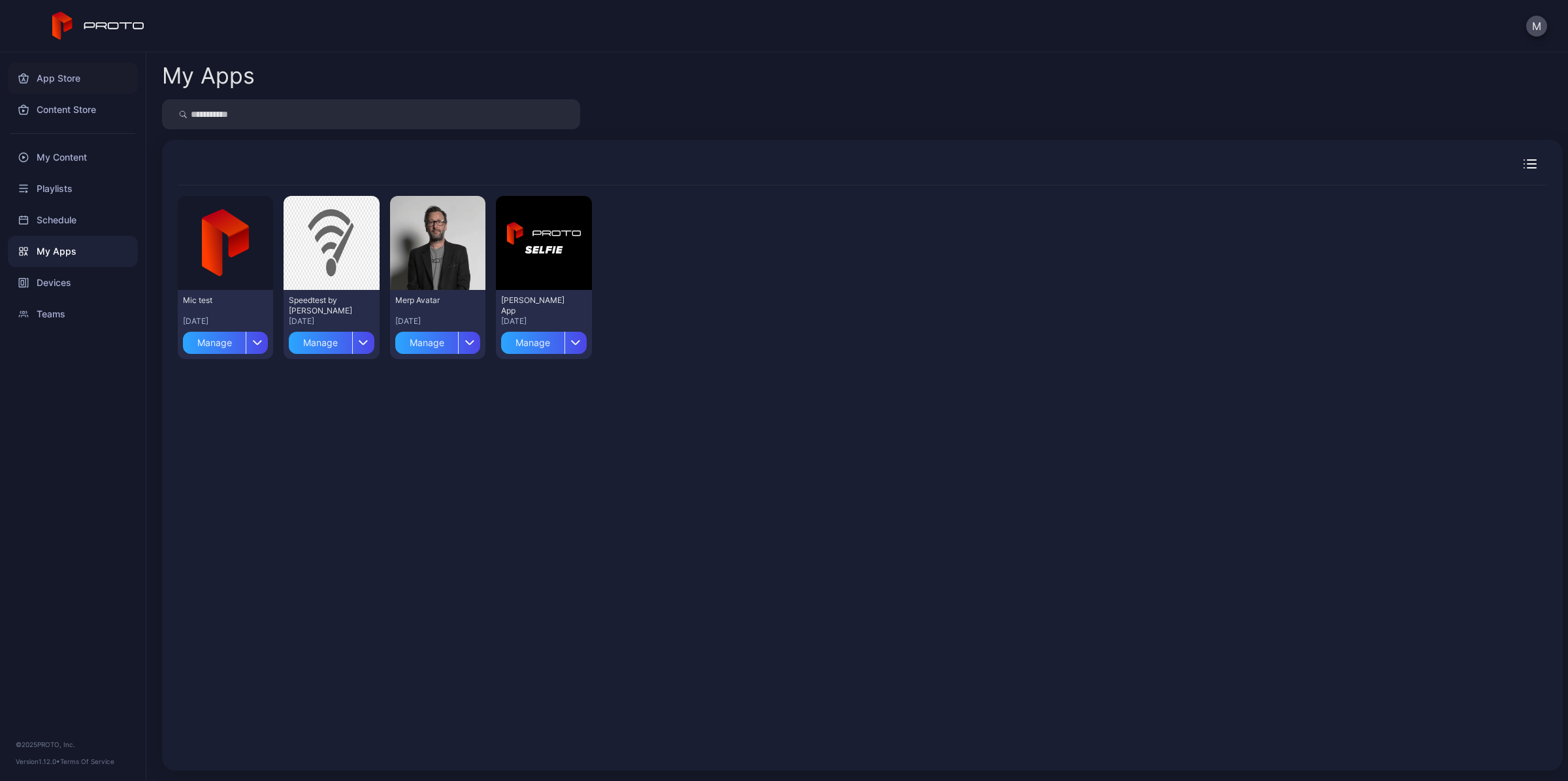
click at [113, 73] on div "App Store" at bounding box center [73, 78] width 130 height 31
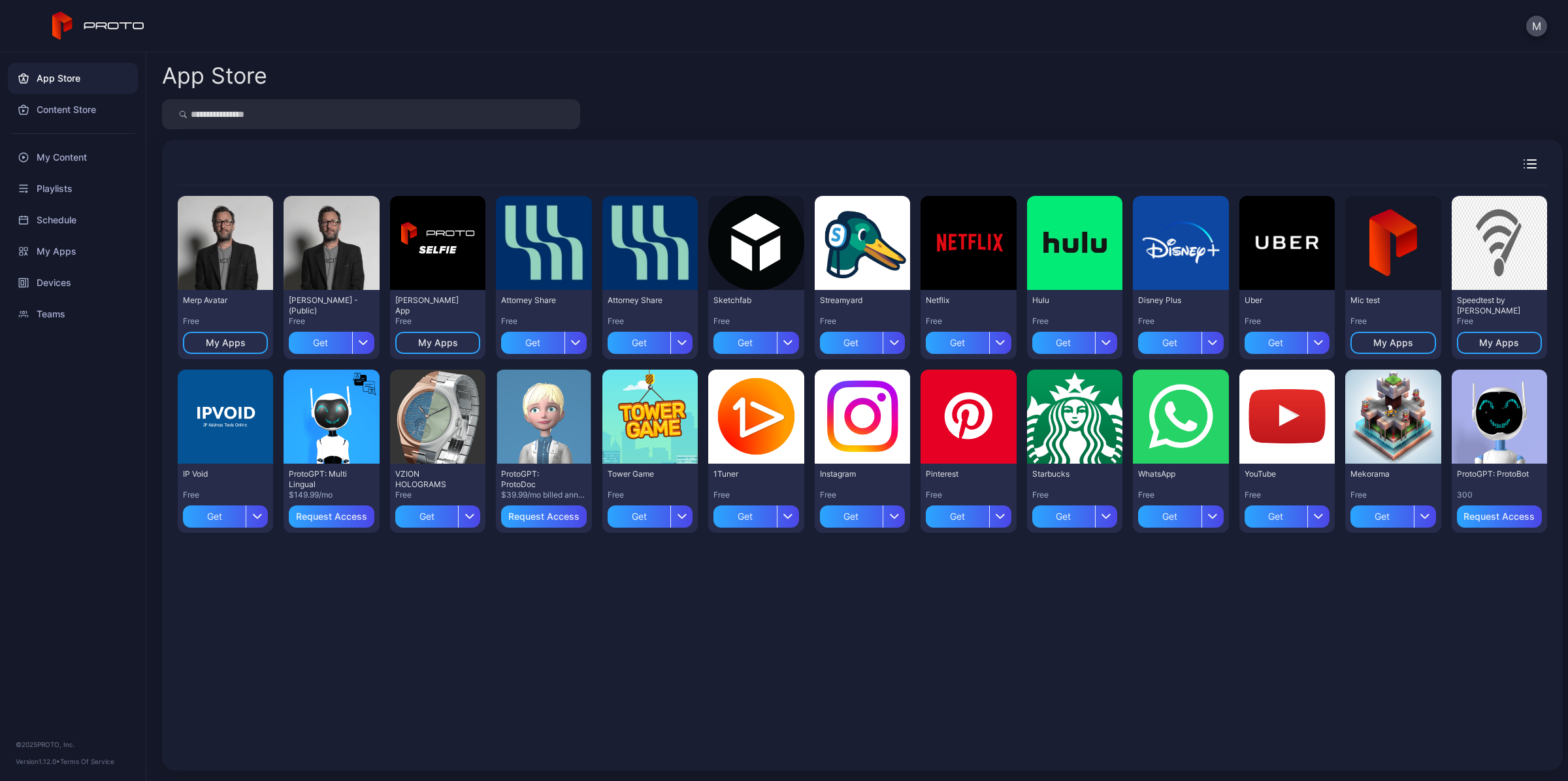
click at [689, 122] on div at bounding box center [863, 114] width 1401 height 30
click at [78, 277] on div "Devices" at bounding box center [73, 283] width 130 height 31
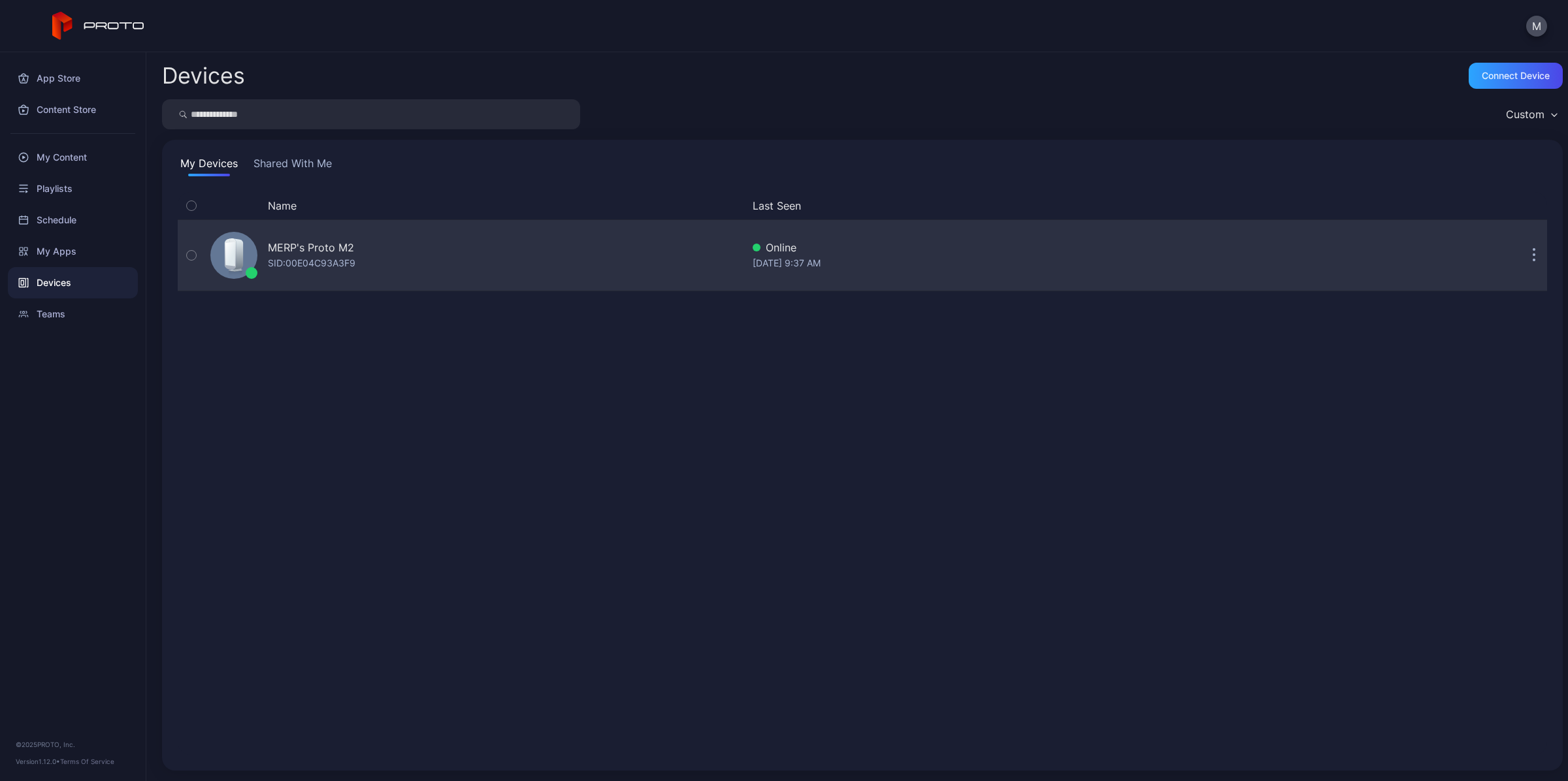
click at [1533, 252] on icon "button" at bounding box center [1534, 256] width 3 height 15
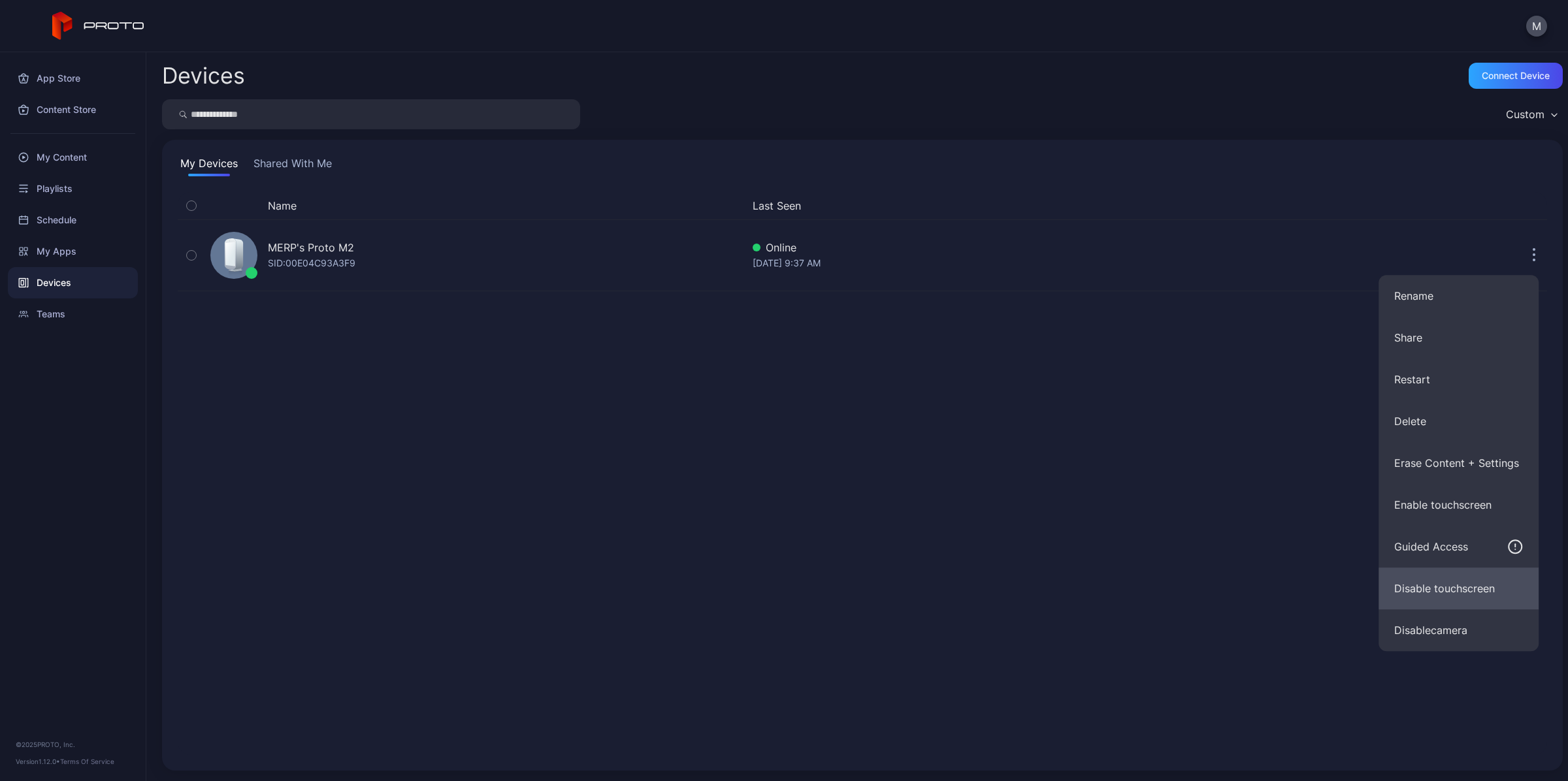
click at [1464, 581] on button "Disable touchscreen" at bounding box center [1459, 588] width 160 height 42
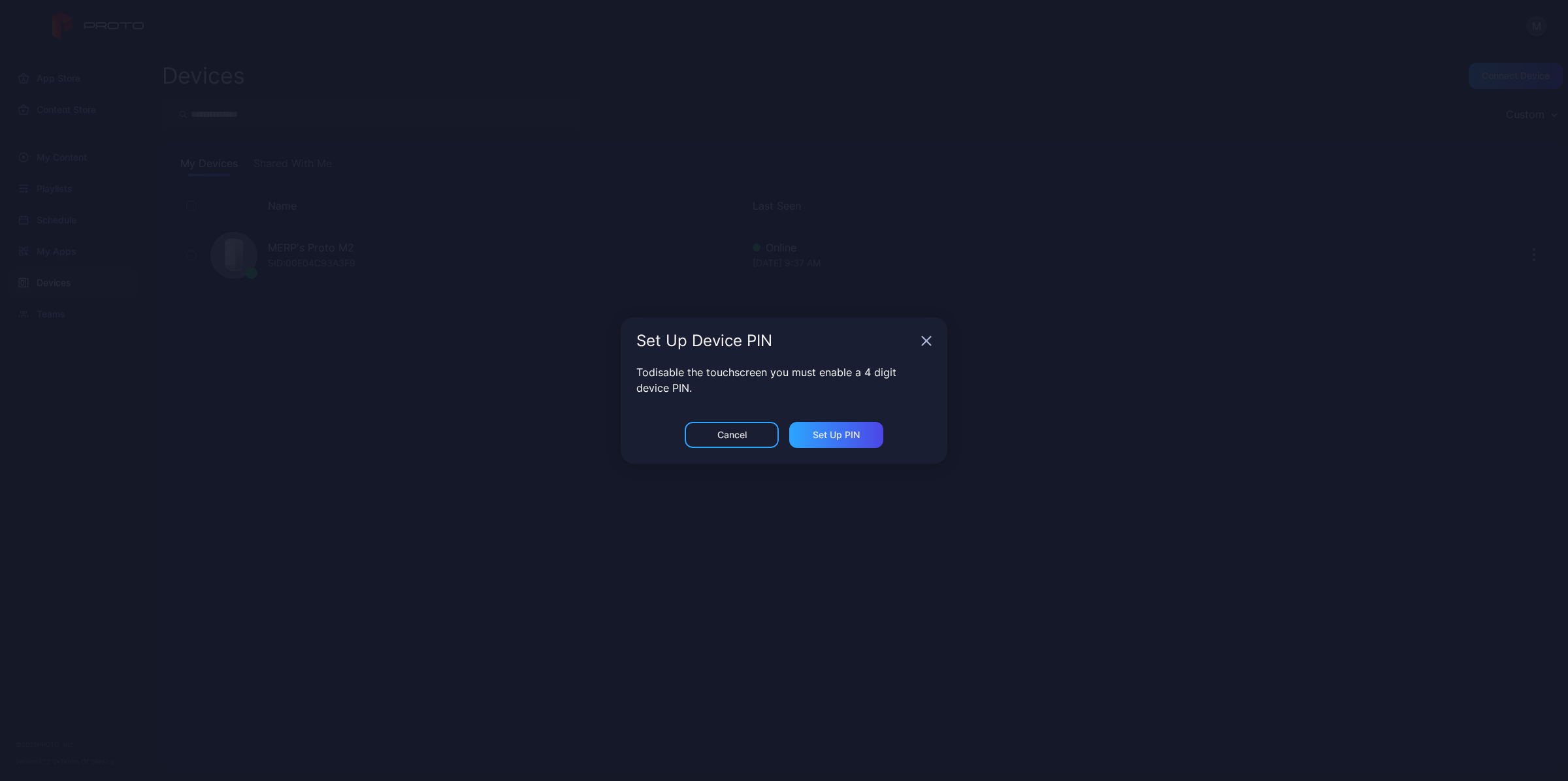
click at [1006, 496] on div "Set Up Device PIN To disable the touchscreen you must enable a 4 digit device P…" at bounding box center [784, 390] width 1568 height 781
